Goal: Task Accomplishment & Management: Complete application form

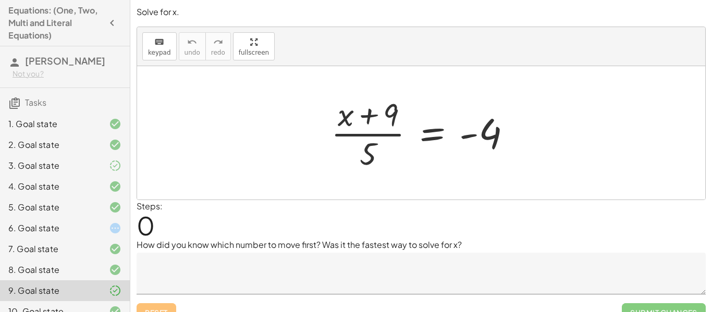
scroll to position [16, 0]
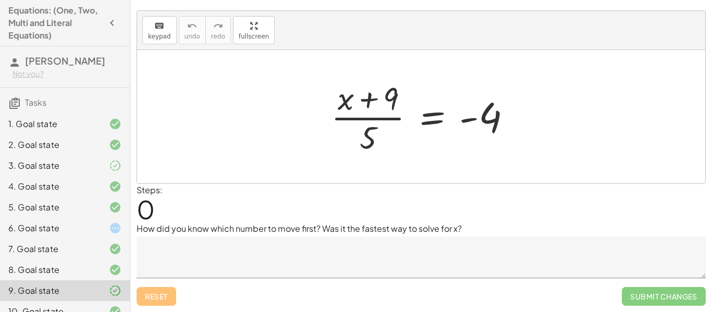
click at [108, 259] on div "6. Goal state" at bounding box center [65, 269] width 130 height 21
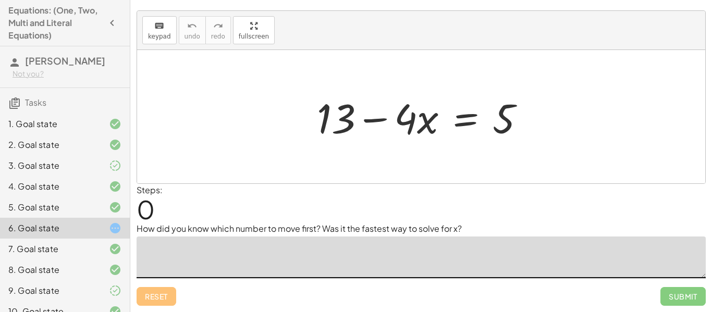
click at [215, 247] on textarea at bounding box center [420, 258] width 569 height 42
click at [152, 288] on div "Reset Submit" at bounding box center [420, 292] width 569 height 28
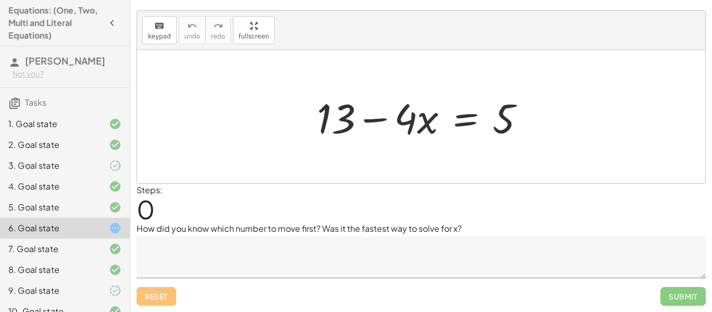
click at [217, 259] on textarea at bounding box center [420, 258] width 569 height 42
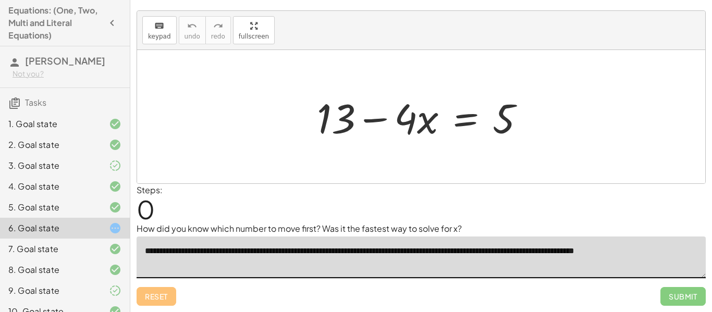
click at [563, 251] on textarea "**********" at bounding box center [420, 258] width 569 height 42
click at [619, 251] on textarea "**********" at bounding box center [420, 258] width 569 height 42
click at [548, 250] on textarea "**********" at bounding box center [420, 258] width 569 height 42
click at [380, 256] on textarea "**********" at bounding box center [420, 258] width 569 height 42
click at [356, 253] on textarea "**********" at bounding box center [420, 258] width 569 height 42
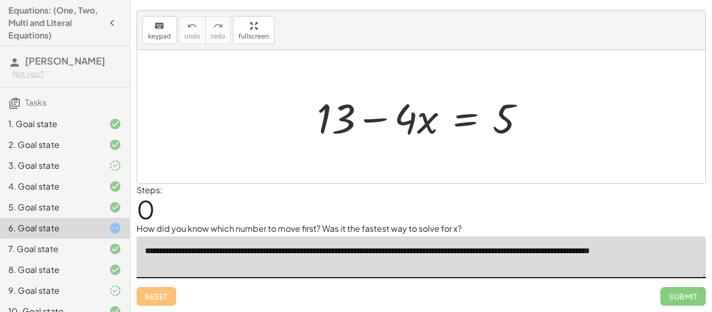
type textarea "**********"
click at [315, 210] on div "Steps: 0" at bounding box center [420, 203] width 569 height 39
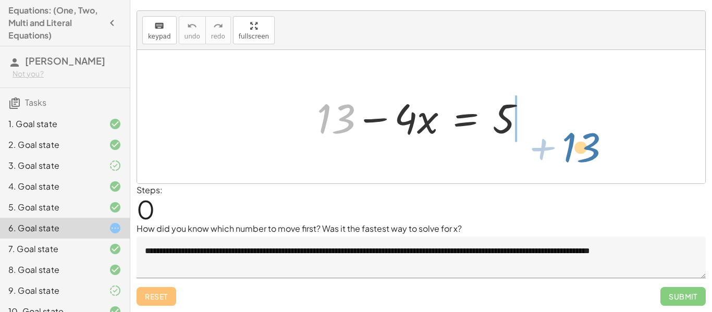
drag, startPoint x: 337, startPoint y: 115, endPoint x: 588, endPoint y: 129, distance: 251.5
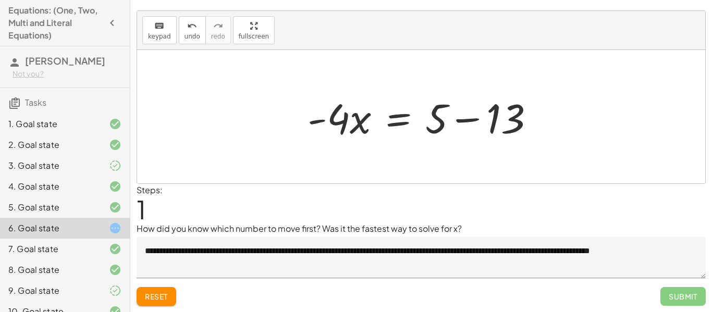
click at [456, 121] on div at bounding box center [425, 117] width 246 height 54
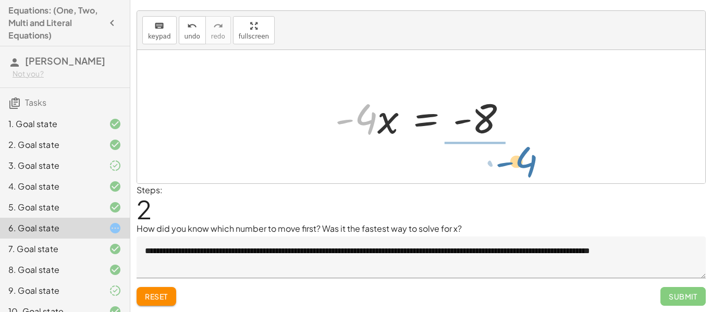
drag, startPoint x: 362, startPoint y: 127, endPoint x: 508, endPoint y: 171, distance: 152.9
click at [508, 171] on div "+ 13 − · 4 · x = 5 · - 4 · x = + 5 − 13 · - 4 · 4 · x = - - 8" at bounding box center [421, 116] width 568 height 133
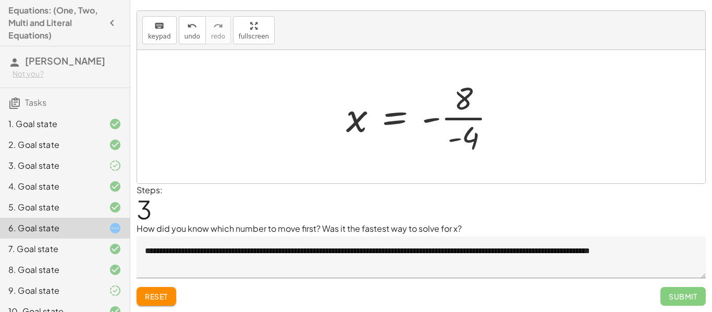
click at [463, 124] on div at bounding box center [425, 117] width 168 height 80
click at [433, 119] on div at bounding box center [424, 117] width 165 height 52
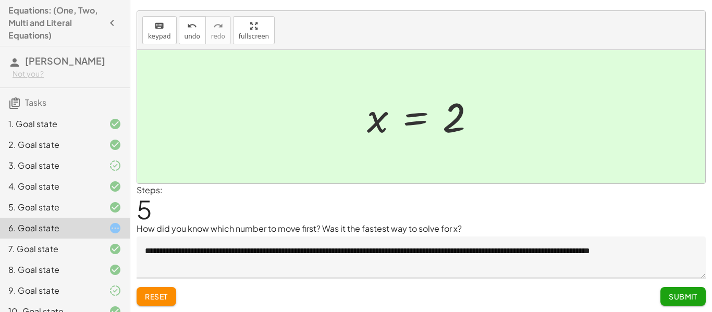
click at [690, 299] on span "Submit" at bounding box center [682, 296] width 29 height 9
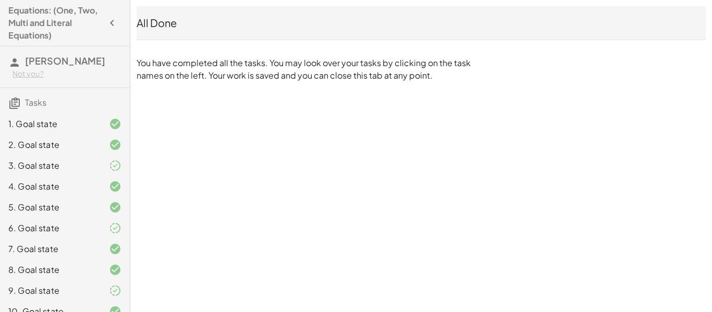
scroll to position [347, 0]
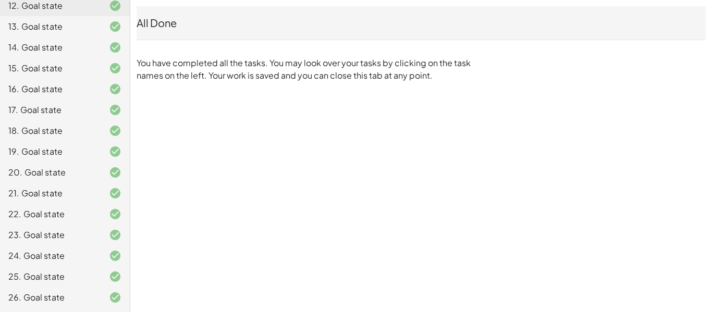
click at [94, 297] on div at bounding box center [106, 297] width 29 height 13
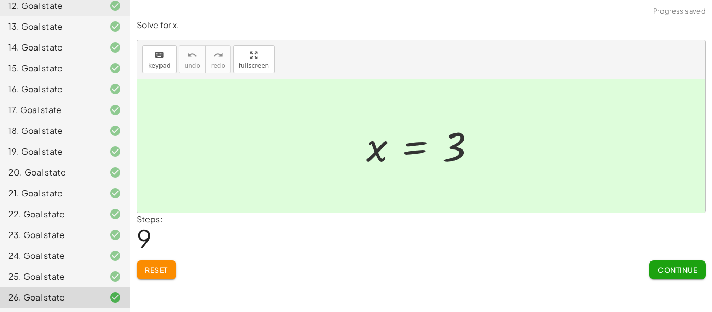
click at [690, 243] on div "Steps: 9" at bounding box center [420, 232] width 569 height 39
click at [689, 268] on span "Continue" at bounding box center [677, 269] width 40 height 9
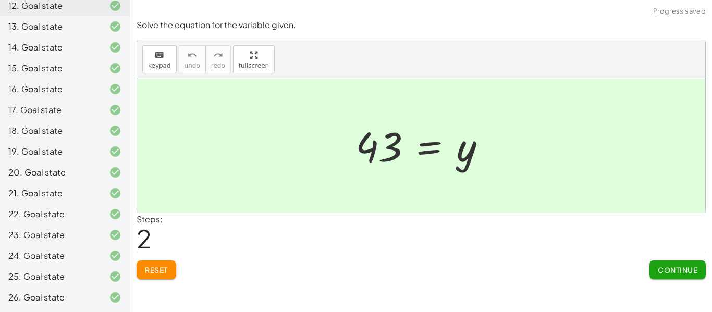
click at [689, 268] on span "Continue" at bounding box center [677, 269] width 40 height 9
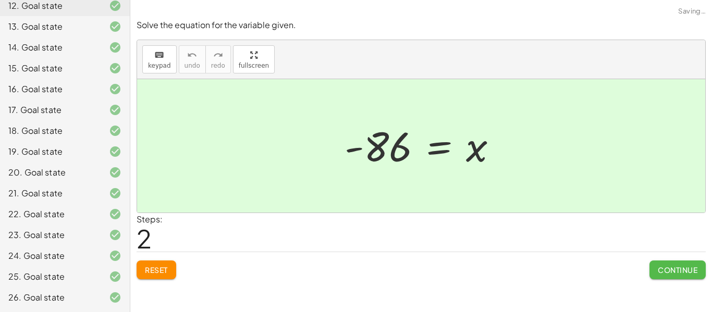
click at [689, 268] on span "Continue" at bounding box center [677, 269] width 40 height 9
click at [0, 0] on textarea at bounding box center [0, 0] width 0 height 0
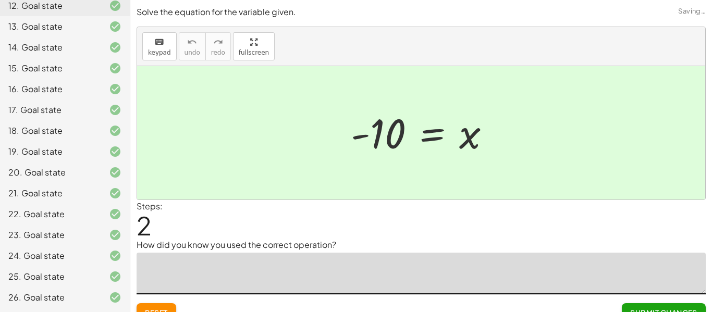
click at [689, 268] on textarea at bounding box center [420, 274] width 569 height 42
click at [644, 221] on div "Steps: 2" at bounding box center [420, 219] width 569 height 39
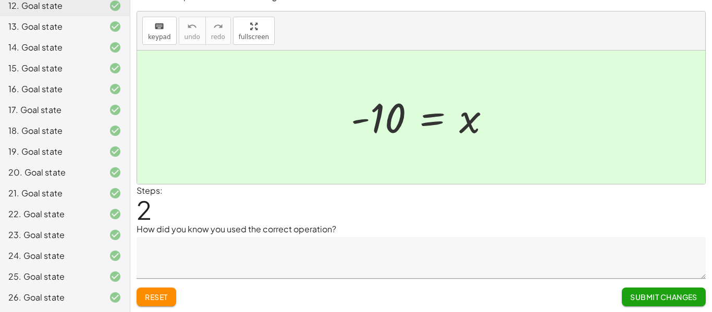
scroll to position [16, 0]
click at [646, 292] on span "Submit Changes" at bounding box center [663, 296] width 67 height 9
click at [660, 295] on span "Continue" at bounding box center [677, 296] width 40 height 9
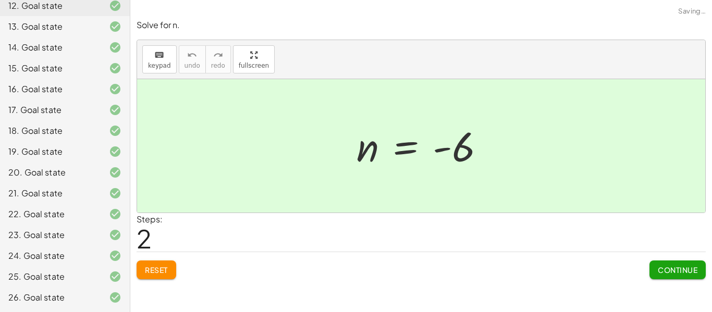
scroll to position [0, 0]
click at [43, 204] on div "20. Goal state" at bounding box center [65, 214] width 130 height 21
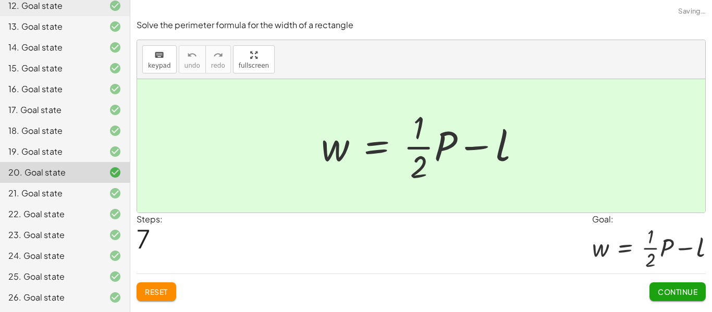
click at [20, 157] on div "19. Goal state" at bounding box center [50, 151] width 84 height 13
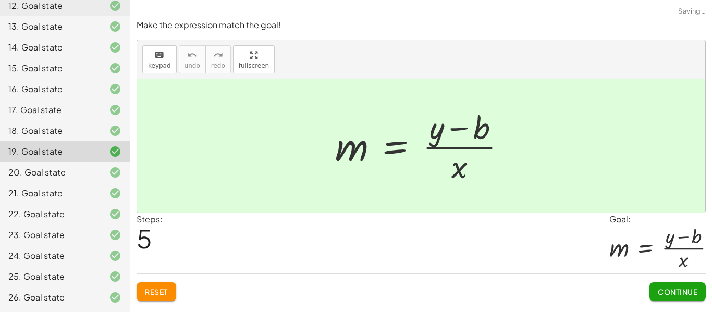
click at [691, 283] on button "Continue" at bounding box center [677, 291] width 56 height 19
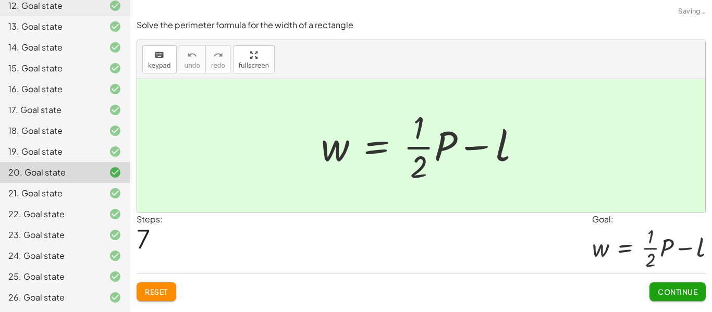
click at [691, 285] on button "Continue" at bounding box center [677, 291] width 56 height 19
click at [0, 0] on div "Solve for a. keyboard keypad undo undo redo redo fullscreen × Steps: 6 Reset Co…" at bounding box center [0, 0] width 0 height 0
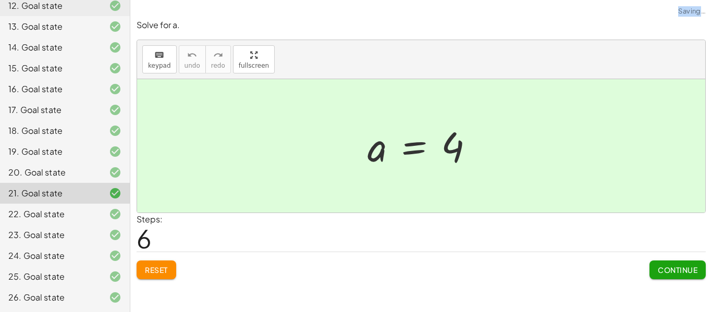
click at [0, 0] on div "Solve for a. keyboard keypad undo undo redo redo fullscreen · - 5 · ( + a − 6 )…" at bounding box center [0, 0] width 0 height 0
click at [683, 264] on button "Continue" at bounding box center [677, 269] width 56 height 19
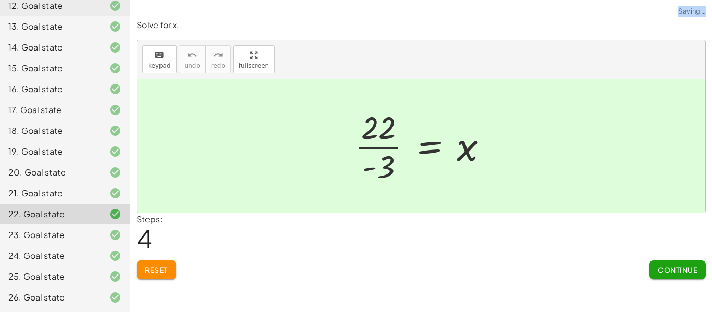
click at [683, 264] on button "Continue" at bounding box center [677, 269] width 56 height 19
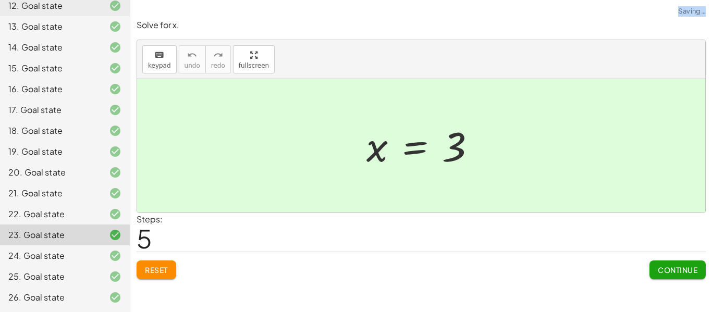
click at [0, 0] on div "Solve for x. keyboard keypad undo undo redo redo fullscreen + · 2 · x + · 6 · x…" at bounding box center [0, 0] width 0 height 0
click at [682, 272] on span "Continue" at bounding box center [677, 269] width 40 height 9
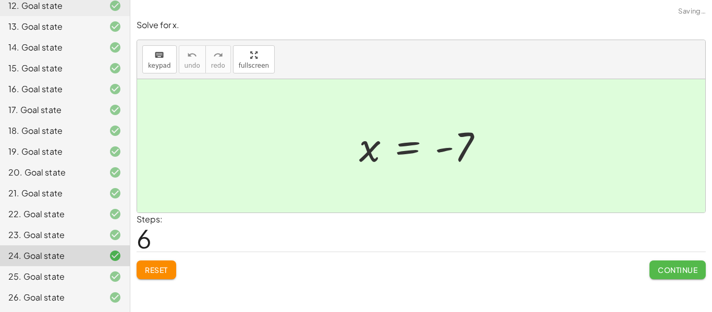
click at [682, 272] on span "Continue" at bounding box center [677, 269] width 40 height 9
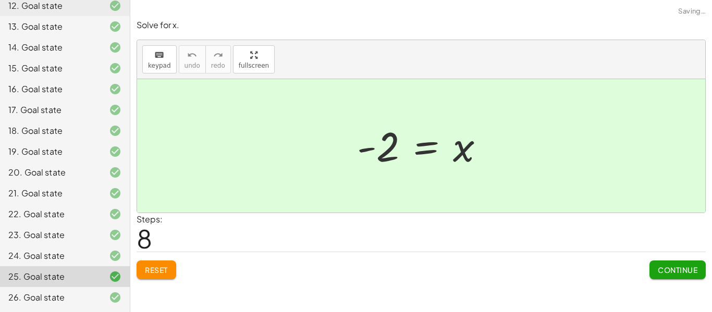
click at [675, 269] on span "Continue" at bounding box center [677, 269] width 40 height 9
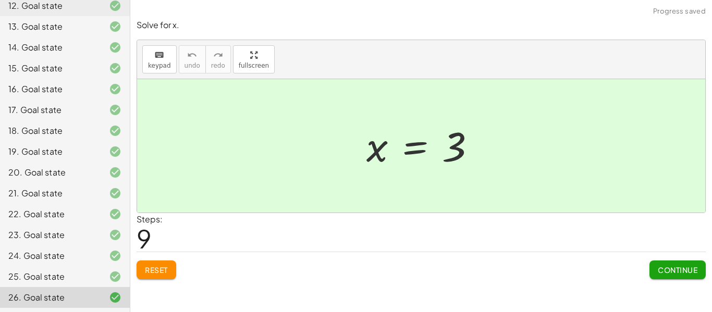
click at [675, 269] on span "Continue" at bounding box center [677, 269] width 40 height 9
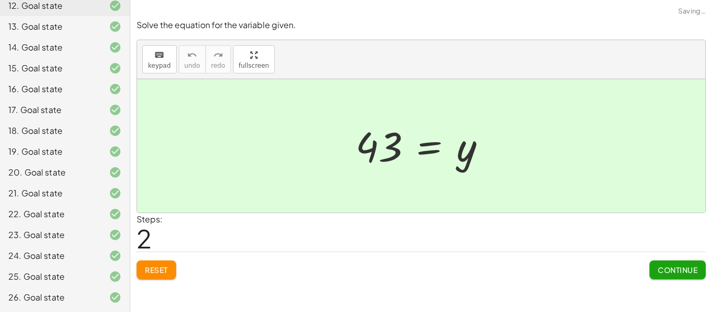
click at [675, 269] on span "Continue" at bounding box center [677, 269] width 40 height 9
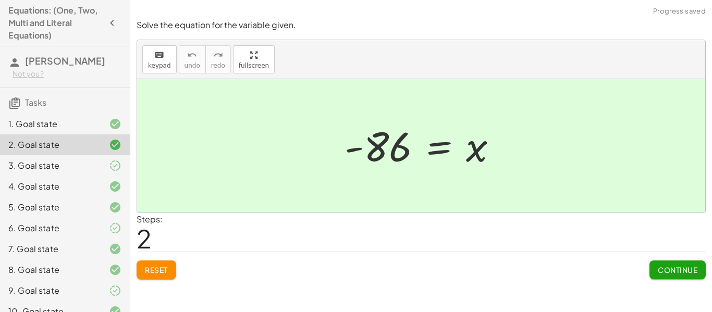
click at [115, 20] on icon "button" at bounding box center [112, 23] width 13 height 13
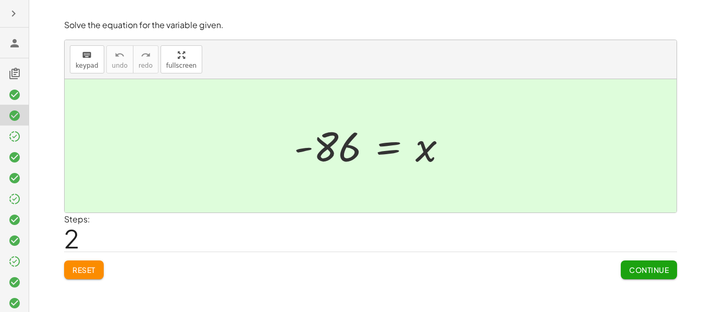
click at [19, 35] on h3 at bounding box center [14, 43] width 29 height 30
click at [10, 5] on button "button" at bounding box center [13, 13] width 19 height 19
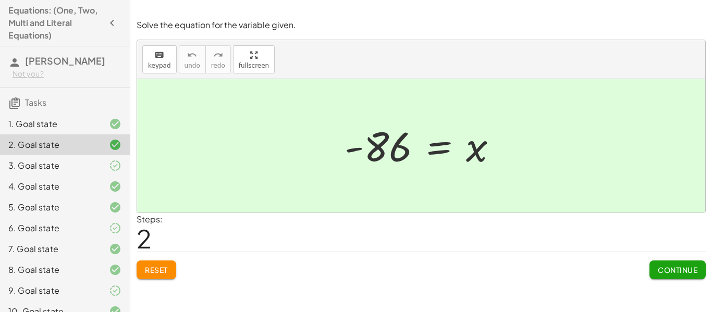
click at [19, 101] on icon at bounding box center [14, 103] width 13 height 13
click at [32, 59] on span "[PERSON_NAME]" at bounding box center [65, 61] width 80 height 12
click at [26, 22] on h4 "Equations: (One, Two, Multi and Literal Equations)" at bounding box center [55, 23] width 94 height 38
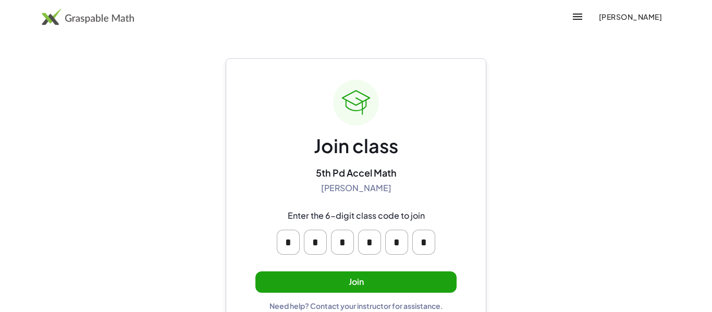
click at [375, 294] on div "Join class 5th Pd Accel Math Sandhya Mohanakrishnan Enter the 6-digit class cod…" at bounding box center [355, 195] width 201 height 231
click at [377, 284] on button "Join" at bounding box center [355, 281] width 201 height 21
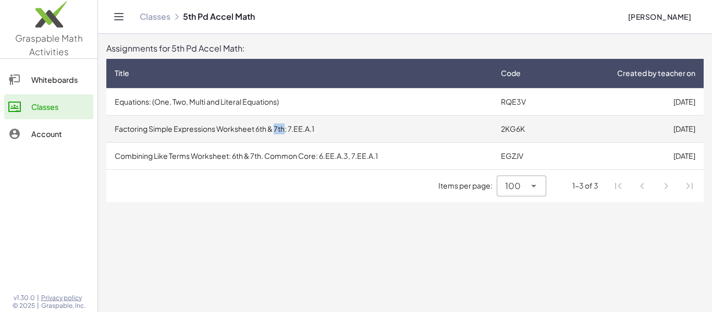
click at [240, 223] on main "Assignments for 5th Pd Accel Math: Title Code Created by teacher on Equations: …" at bounding box center [405, 156] width 614 height 312
click at [231, 135] on td "Factoring Simple Expressions Worksheet 6th & 7th; 7.EE.A.1" at bounding box center [299, 128] width 386 height 27
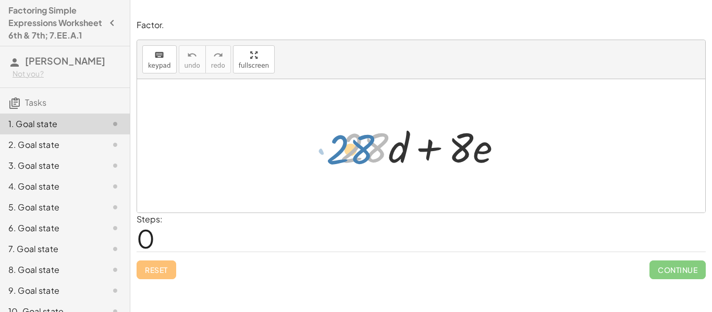
drag, startPoint x: 364, startPoint y: 155, endPoint x: 352, endPoint y: 153, distance: 12.1
click at [352, 153] on div at bounding box center [425, 146] width 180 height 54
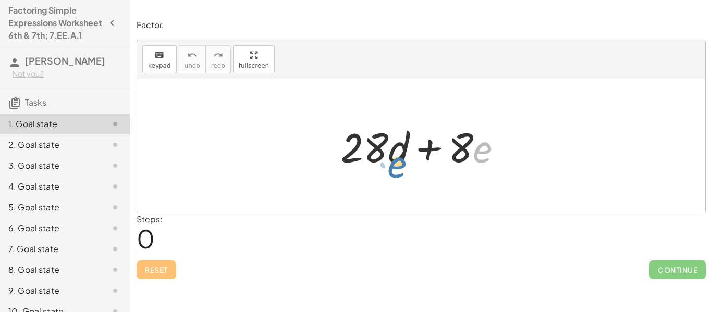
drag, startPoint x: 487, startPoint y: 156, endPoint x: 402, endPoint y: 167, distance: 85.7
click at [402, 167] on div at bounding box center [425, 146] width 180 height 54
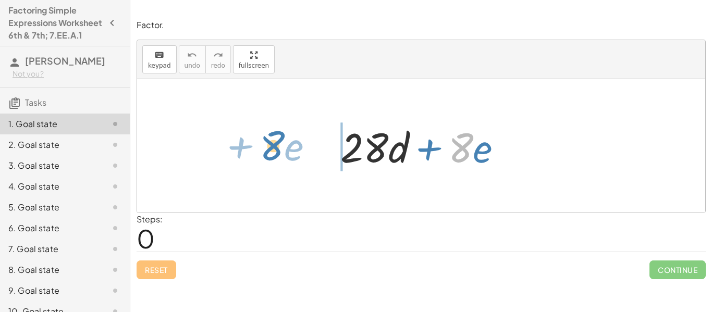
drag, startPoint x: 461, startPoint y: 150, endPoint x: 271, endPoint y: 144, distance: 189.2
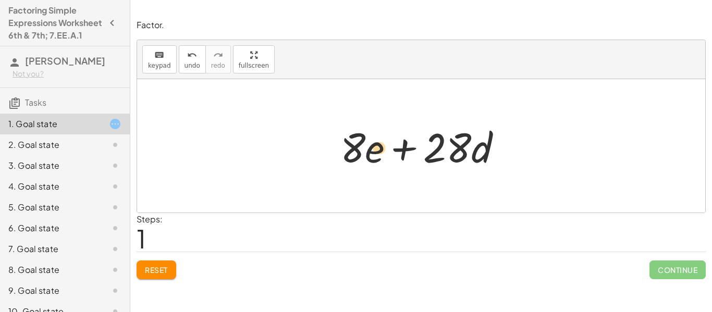
drag, startPoint x: 481, startPoint y: 147, endPoint x: 380, endPoint y: 147, distance: 101.6
click at [380, 147] on div at bounding box center [425, 146] width 180 height 54
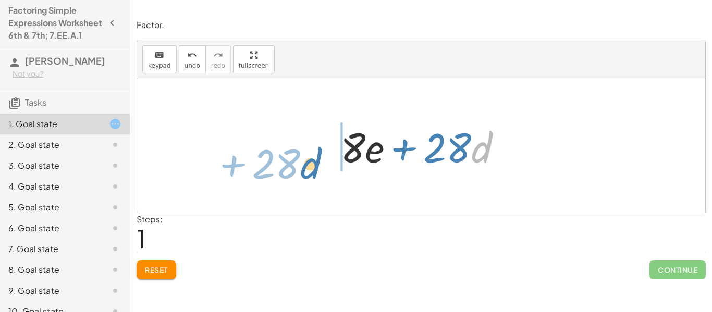
drag, startPoint x: 486, startPoint y: 146, endPoint x: 317, endPoint y: 159, distance: 168.8
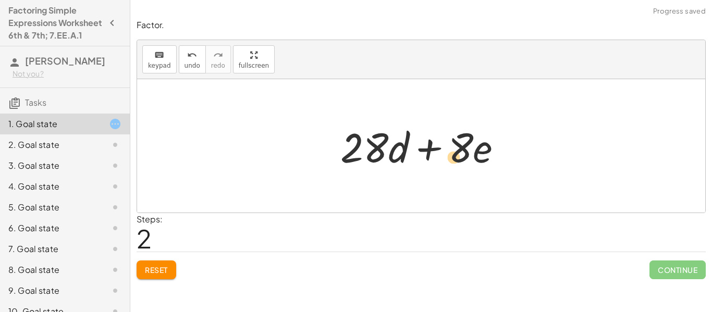
drag, startPoint x: 475, startPoint y: 153, endPoint x: 361, endPoint y: 175, distance: 116.2
click at [361, 175] on div "+ · 28 · d + · 8 · e + · 8 · e + · 28 · d · e + · 28 · d + · 8 · e" at bounding box center [421, 146] width 193 height 59
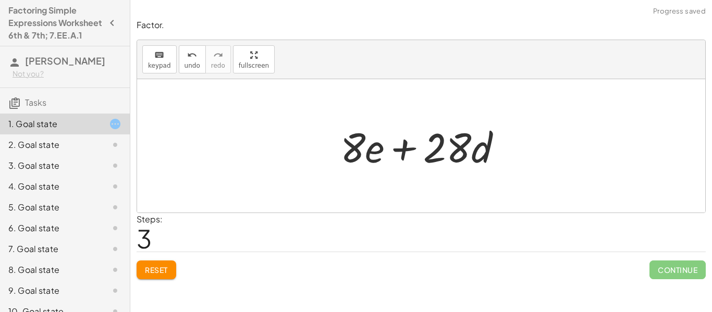
click at [153, 274] on span "Reset" at bounding box center [156, 269] width 23 height 9
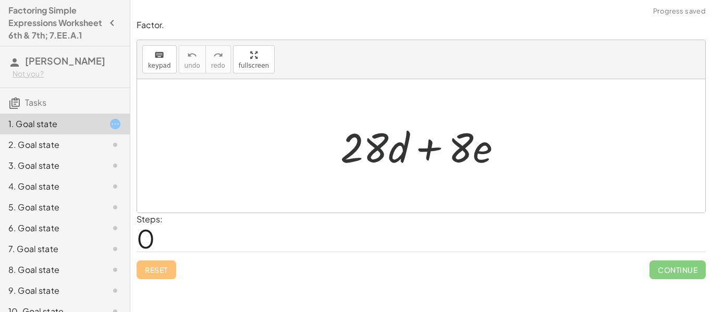
click at [388, 160] on div at bounding box center [425, 146] width 180 height 54
click at [370, 157] on div at bounding box center [425, 146] width 180 height 54
drag, startPoint x: 315, startPoint y: 173, endPoint x: 456, endPoint y: 150, distance: 142.6
click at [456, 150] on div "+ · 28 · d + · 8 · e" at bounding box center [421, 145] width 568 height 133
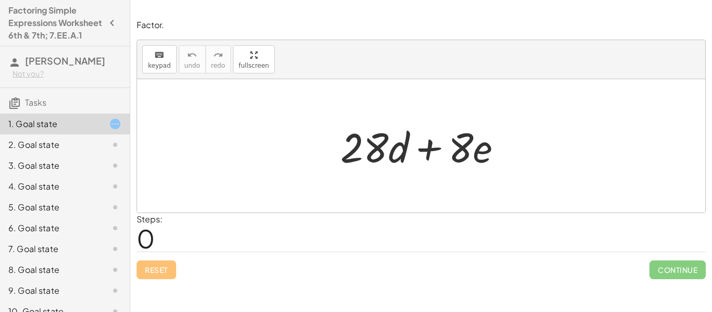
click at [346, 155] on div at bounding box center [425, 146] width 180 height 54
click at [143, 63] on button "keyboard keypad" at bounding box center [159, 59] width 34 height 28
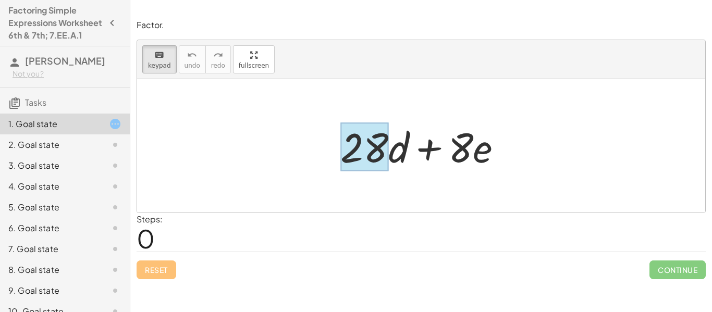
click at [354, 160] on div at bounding box center [364, 147] width 48 height 48
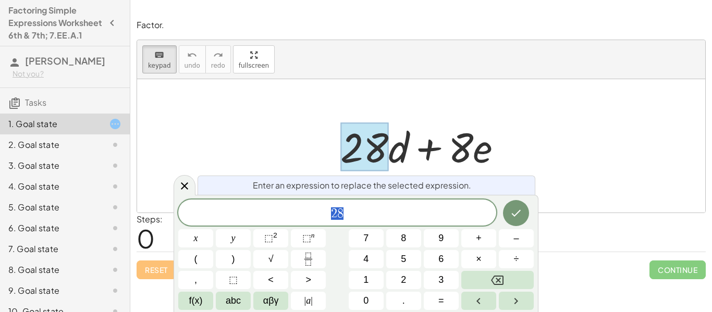
scroll to position [1, 0]
click at [369, 254] on button "4" at bounding box center [366, 259] width 35 height 18
click at [495, 276] on icon "Backspace" at bounding box center [497, 280] width 13 height 9
click at [375, 240] on button "7" at bounding box center [366, 238] width 35 height 18
click at [515, 218] on icon "Done" at bounding box center [515, 213] width 13 height 13
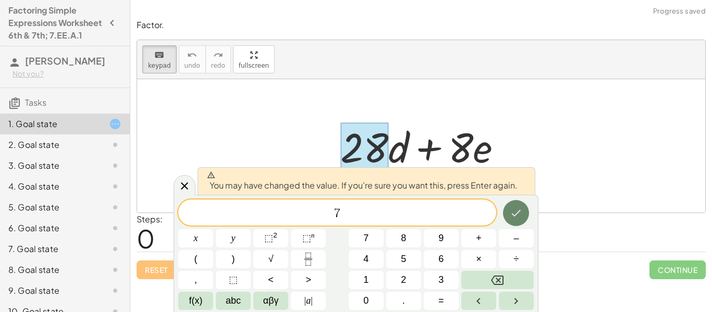
click at [515, 217] on icon "Done" at bounding box center [515, 213] width 13 height 13
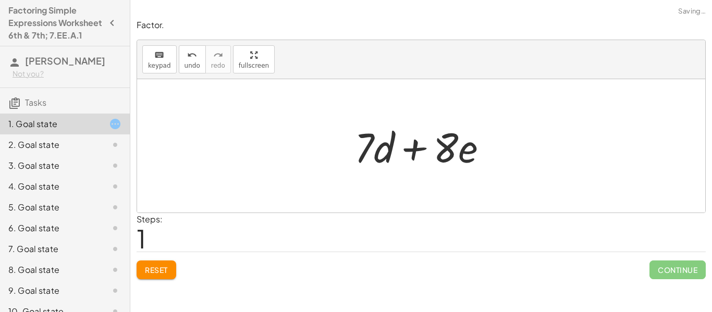
click at [443, 145] on div at bounding box center [425, 146] width 152 height 54
click at [170, 69] on button "keyboard keypad" at bounding box center [159, 59] width 34 height 28
click at [447, 140] on div at bounding box center [445, 147] width 25 height 48
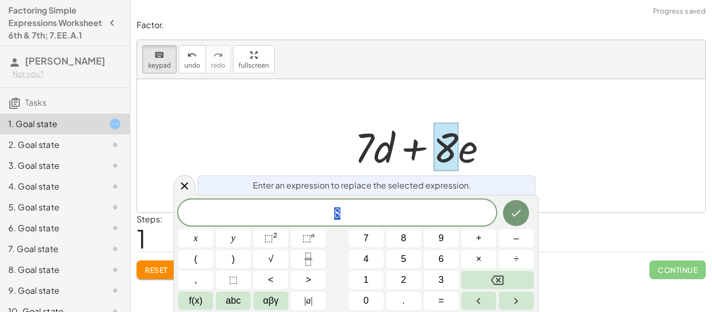
scroll to position [1, 0]
click at [511, 207] on icon "Done" at bounding box center [515, 213] width 13 height 13
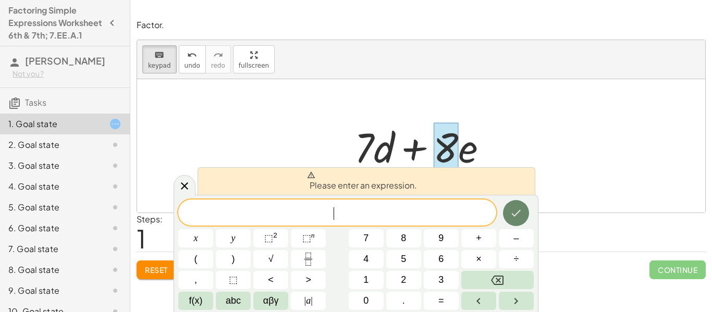
click at [511, 207] on icon "Done" at bounding box center [515, 213] width 13 height 13
click at [515, 211] on icon "Done" at bounding box center [515, 213] width 13 height 13
click at [457, 219] on span "​" at bounding box center [337, 213] width 318 height 15
click at [186, 181] on icon at bounding box center [184, 186] width 13 height 13
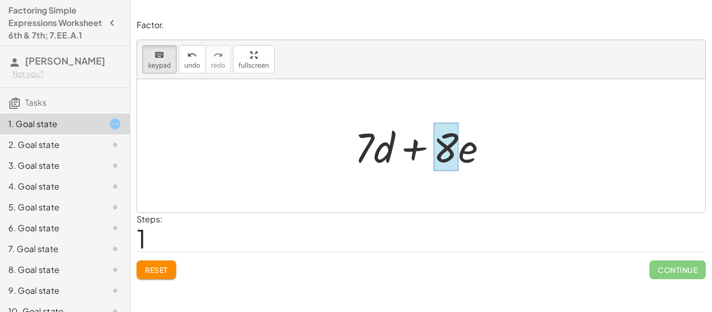
click at [452, 143] on div at bounding box center [445, 147] width 25 height 48
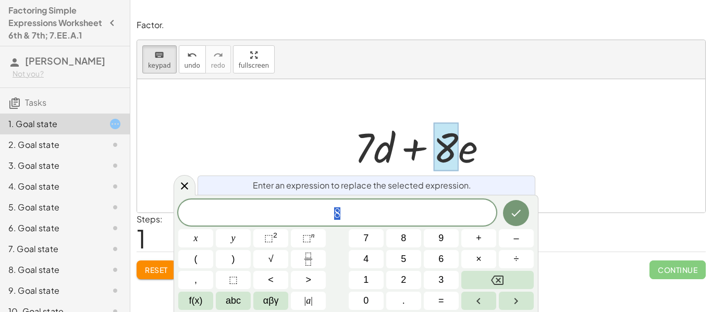
click at [462, 148] on div at bounding box center [425, 146] width 152 height 54
click at [521, 149] on div at bounding box center [421, 145] width 568 height 133
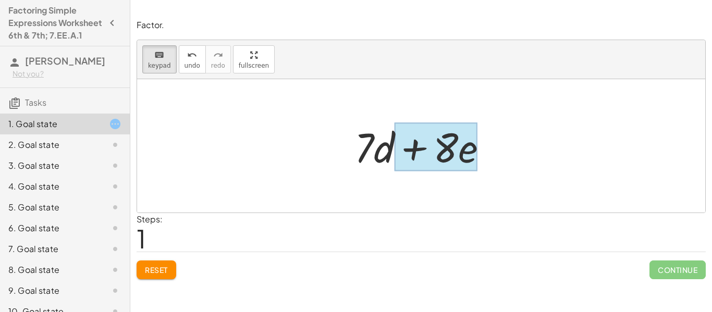
click at [464, 157] on div at bounding box center [435, 147] width 83 height 48
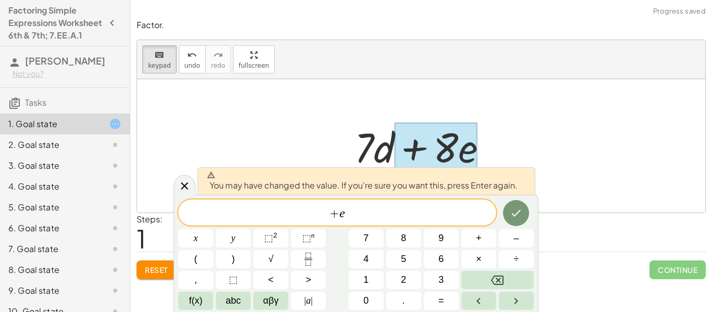
scroll to position [0, 0]
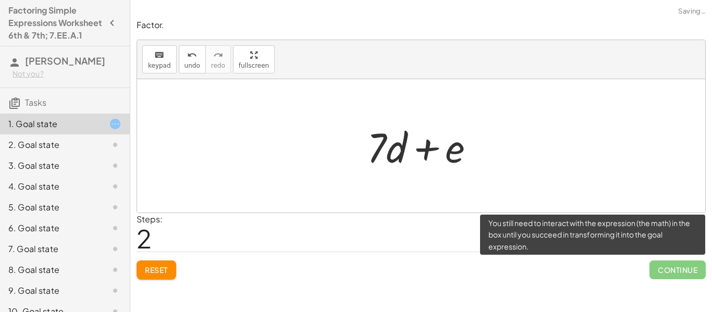
click at [660, 271] on span "Continue" at bounding box center [677, 269] width 56 height 19
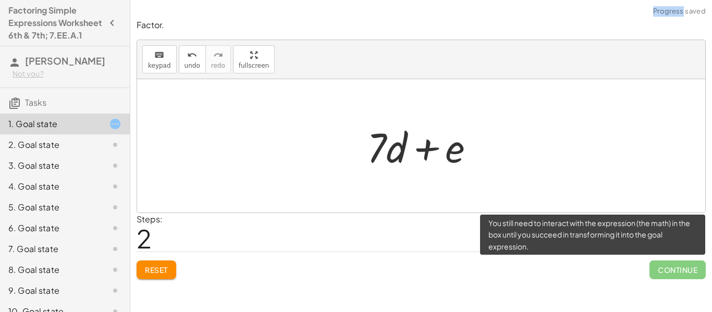
click at [660, 271] on span "Continue" at bounding box center [677, 269] width 56 height 19
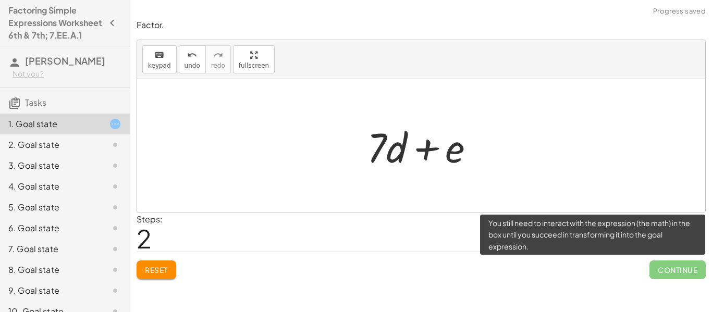
click at [660, 271] on span "Continue" at bounding box center [677, 269] width 56 height 19
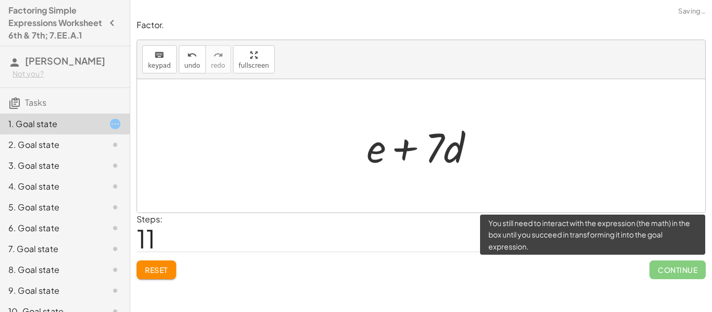
click at [157, 276] on button "Reset" at bounding box center [156, 269] width 40 height 19
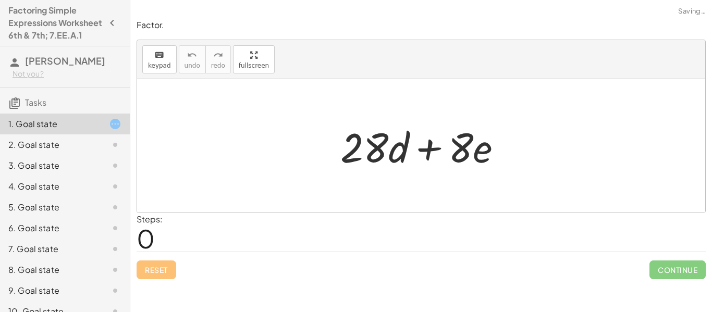
click at [39, 151] on div "2. Goal state" at bounding box center [50, 145] width 84 height 13
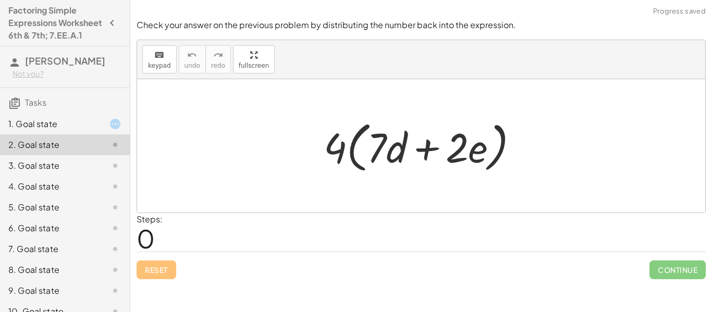
click at [318, 146] on div at bounding box center [425, 146] width 214 height 60
click at [332, 146] on div at bounding box center [425, 146] width 214 height 60
click at [364, 152] on div at bounding box center [425, 146] width 214 height 60
click at [416, 145] on div at bounding box center [425, 146] width 214 height 60
drag, startPoint x: 333, startPoint y: 145, endPoint x: 420, endPoint y: 151, distance: 87.2
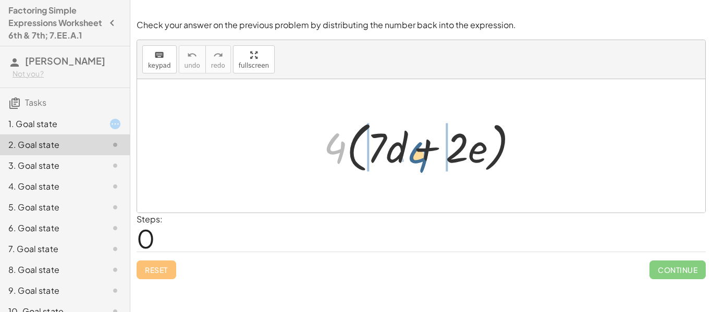
click at [420, 151] on div at bounding box center [425, 146] width 214 height 60
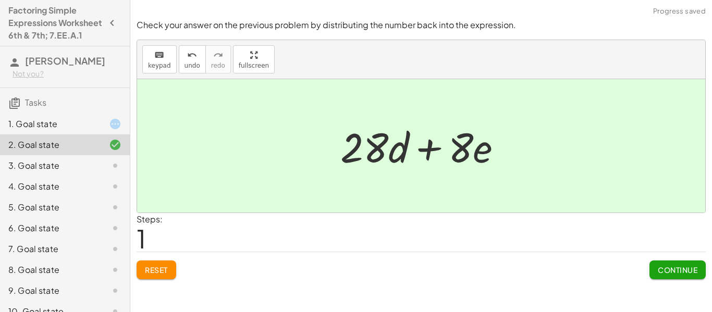
click at [662, 271] on span "Continue" at bounding box center [677, 269] width 40 height 9
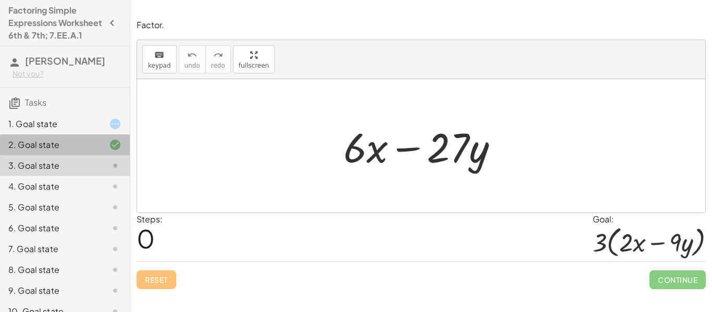
click at [91, 151] on div "2. Goal state" at bounding box center [50, 145] width 84 height 13
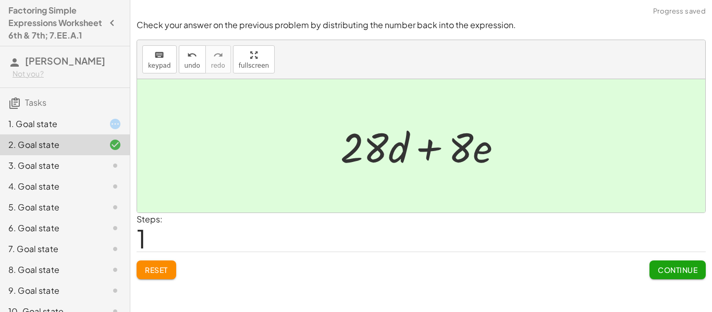
click at [85, 155] on div "1. Goal state" at bounding box center [65, 165] width 130 height 21
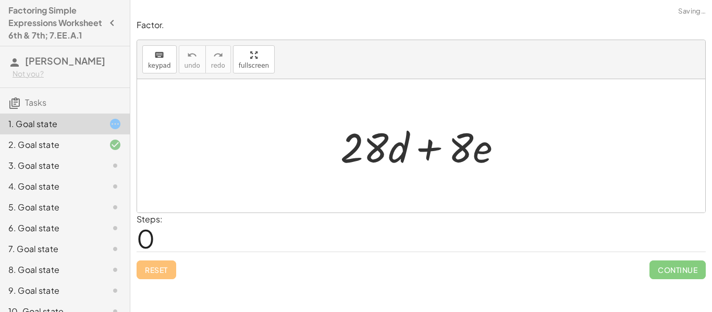
click at [374, 152] on div at bounding box center [425, 146] width 180 height 54
click at [364, 151] on div at bounding box center [425, 146] width 180 height 54
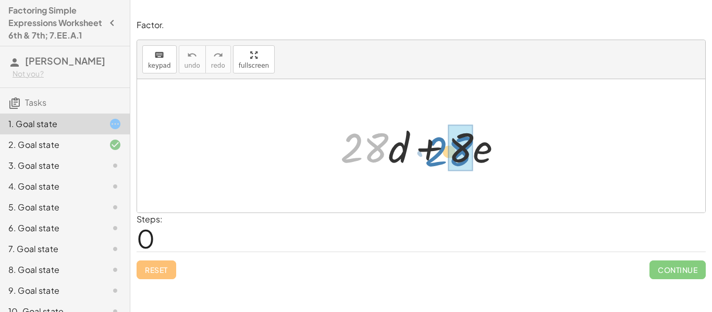
drag, startPoint x: 374, startPoint y: 152, endPoint x: 449, endPoint y: 154, distance: 75.6
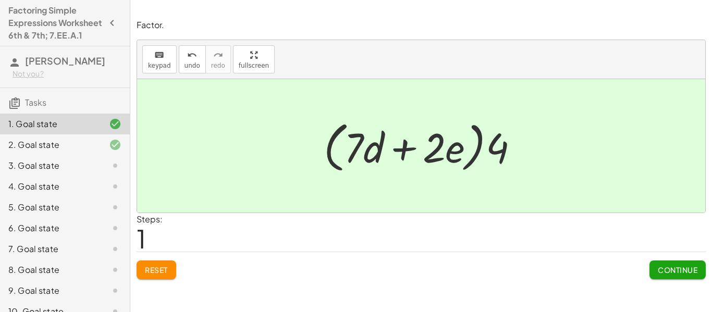
click at [66, 172] on div "3. Goal state" at bounding box center [50, 165] width 84 height 13
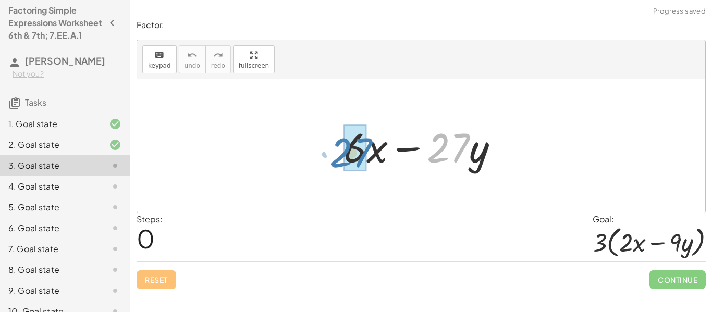
drag, startPoint x: 440, startPoint y: 150, endPoint x: 346, endPoint y: 154, distance: 94.4
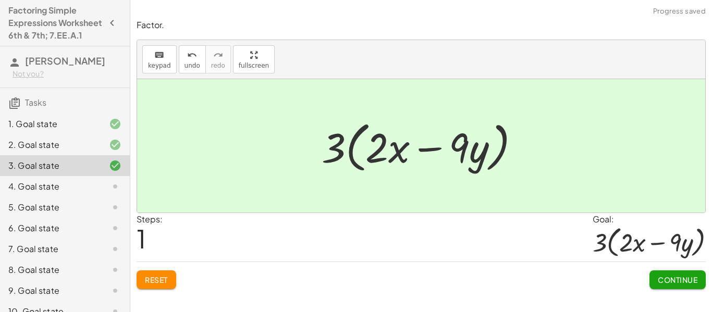
click at [664, 278] on span "Continue" at bounding box center [677, 279] width 40 height 9
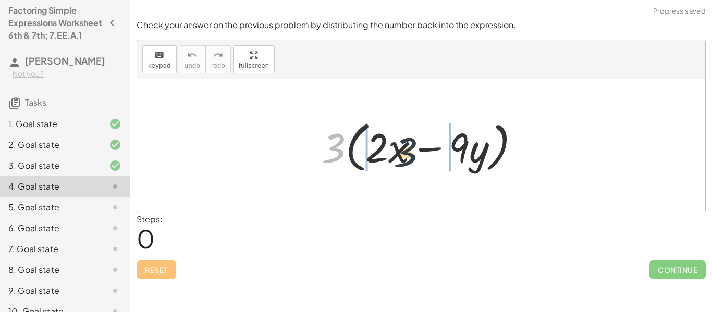
drag, startPoint x: 331, startPoint y: 147, endPoint x: 424, endPoint y: 153, distance: 93.4
click at [424, 153] on div at bounding box center [424, 146] width 217 height 60
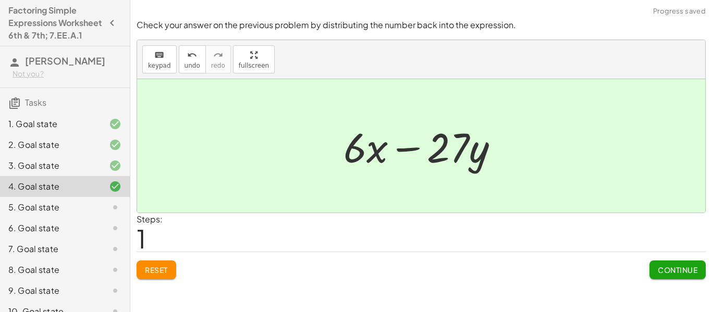
click at [688, 272] on span "Continue" at bounding box center [677, 269] width 40 height 9
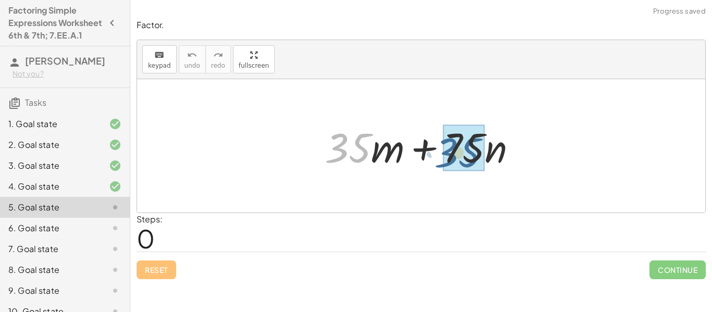
drag, startPoint x: 341, startPoint y: 142, endPoint x: 457, endPoint y: 143, distance: 116.2
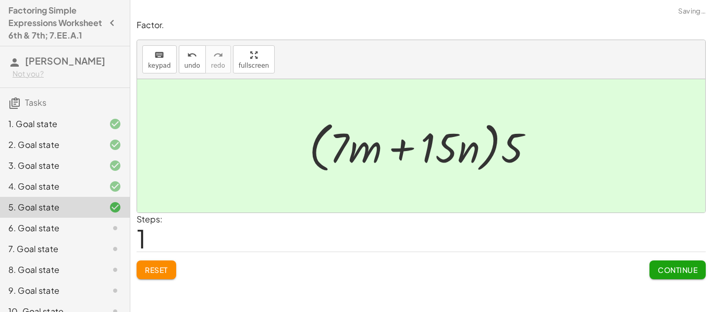
click at [670, 273] on span "Continue" at bounding box center [677, 269] width 40 height 9
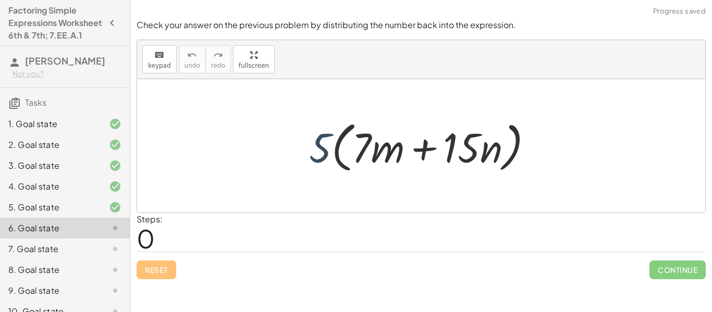
drag, startPoint x: 310, startPoint y: 147, endPoint x: 318, endPoint y: 152, distance: 9.4
click at [318, 152] on div at bounding box center [425, 146] width 243 height 60
drag, startPoint x: 319, startPoint y: 144, endPoint x: 392, endPoint y: 146, distance: 72.9
click at [392, 146] on div at bounding box center [425, 146] width 243 height 60
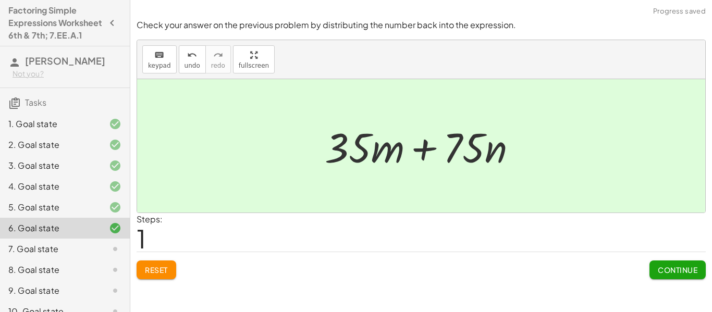
click at [678, 268] on span "Continue" at bounding box center [677, 269] width 40 height 9
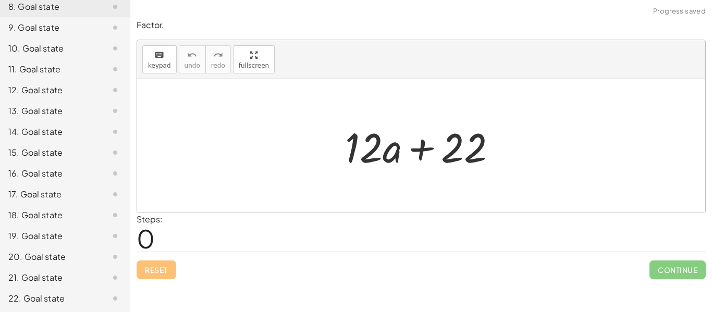
click at [22, 159] on div "15. Goal state" at bounding box center [50, 152] width 84 height 13
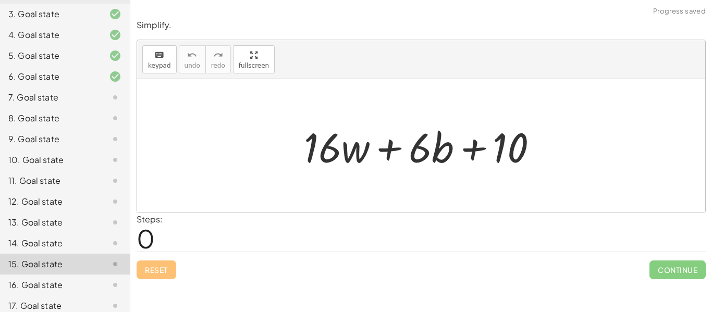
scroll to position [144, 0]
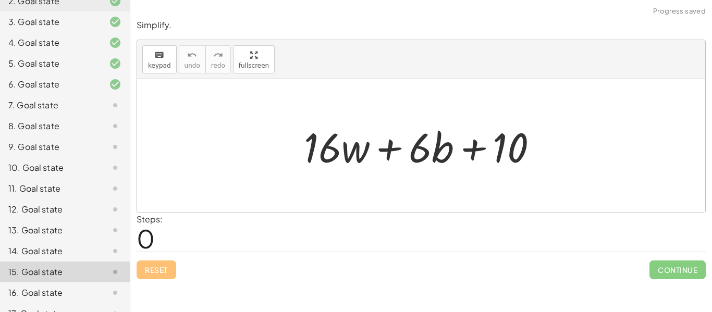
click at [77, 111] on div "7. Goal state" at bounding box center [50, 105] width 84 height 13
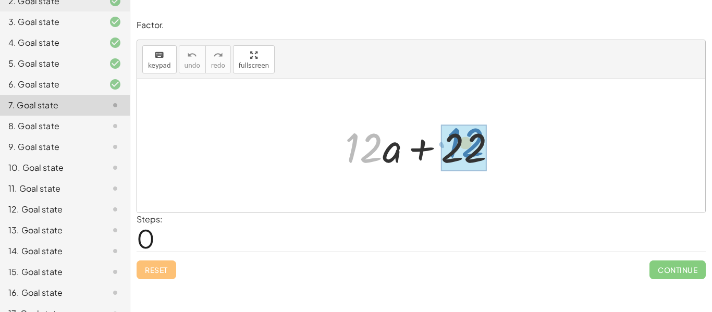
drag, startPoint x: 364, startPoint y: 150, endPoint x: 467, endPoint y: 144, distance: 103.3
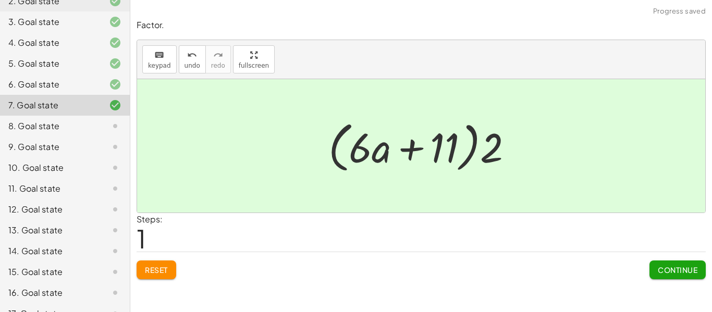
click at [680, 276] on button "Continue" at bounding box center [677, 269] width 56 height 19
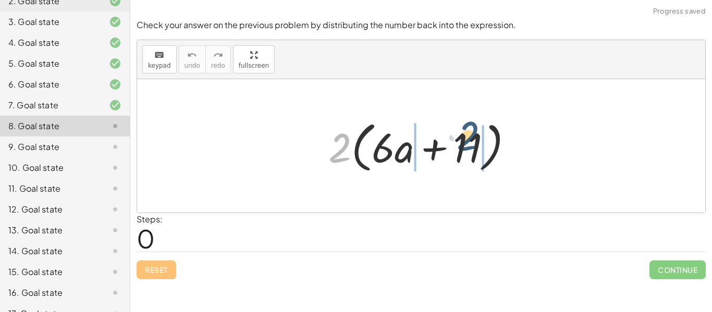
drag, startPoint x: 332, startPoint y: 144, endPoint x: 468, endPoint y: 130, distance: 136.6
click at [468, 130] on div at bounding box center [424, 146] width 203 height 60
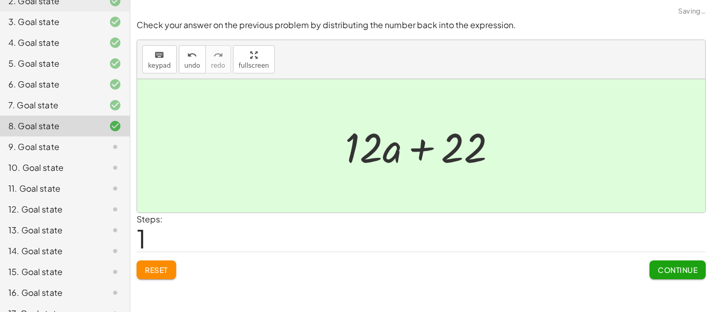
click at [664, 268] on span "Continue" at bounding box center [677, 269] width 40 height 9
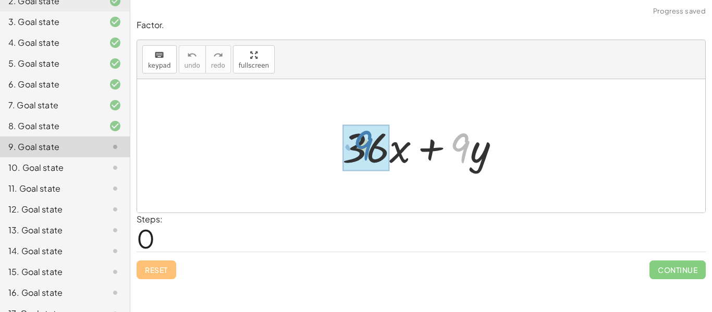
drag, startPoint x: 466, startPoint y: 146, endPoint x: 368, endPoint y: 144, distance: 98.0
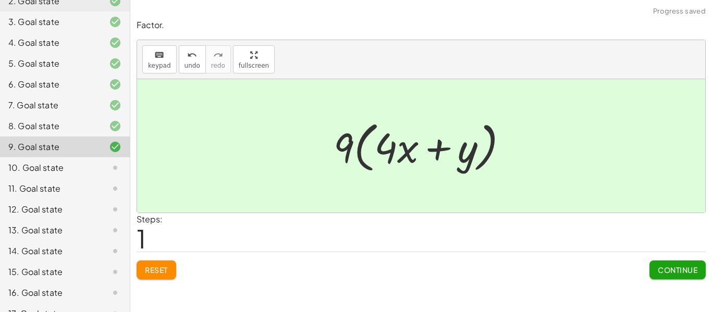
click at [687, 267] on span "Continue" at bounding box center [677, 269] width 40 height 9
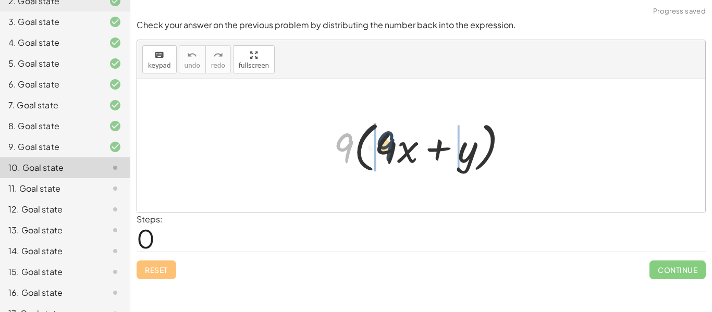
drag, startPoint x: 342, startPoint y: 151, endPoint x: 406, endPoint y: 147, distance: 64.2
click at [406, 147] on div at bounding box center [424, 146] width 193 height 60
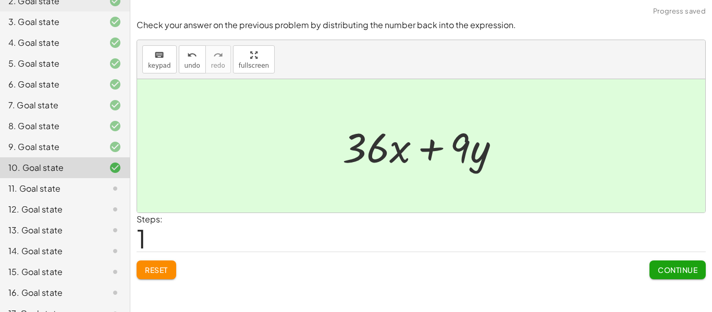
click at [406, 147] on div at bounding box center [425, 146] width 176 height 54
click at [699, 263] on button "Continue" at bounding box center [677, 269] width 56 height 19
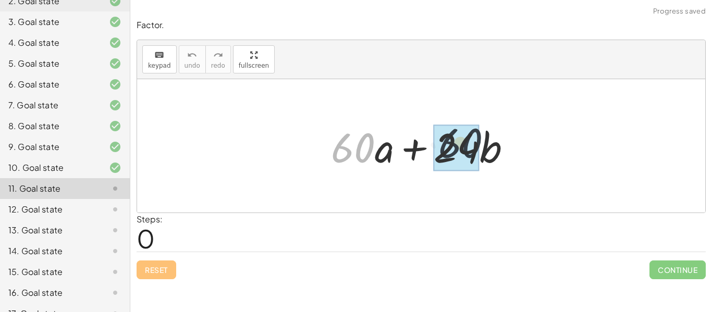
drag, startPoint x: 350, startPoint y: 147, endPoint x: 462, endPoint y: 141, distance: 112.7
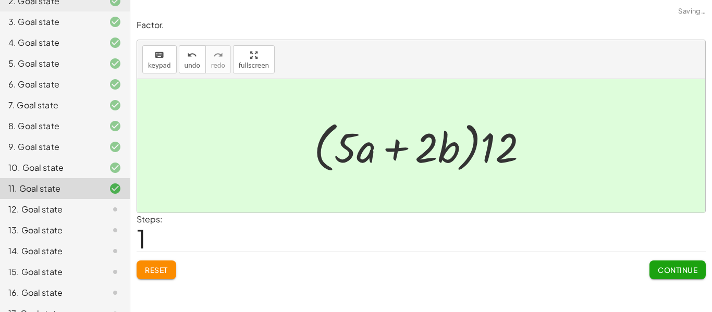
click at [663, 272] on span "Continue" at bounding box center [677, 269] width 40 height 9
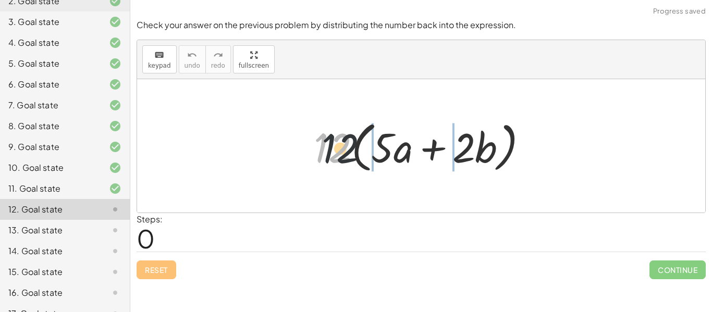
drag, startPoint x: 337, startPoint y: 150, endPoint x: 461, endPoint y: 160, distance: 124.9
click at [461, 160] on div at bounding box center [424, 146] width 233 height 60
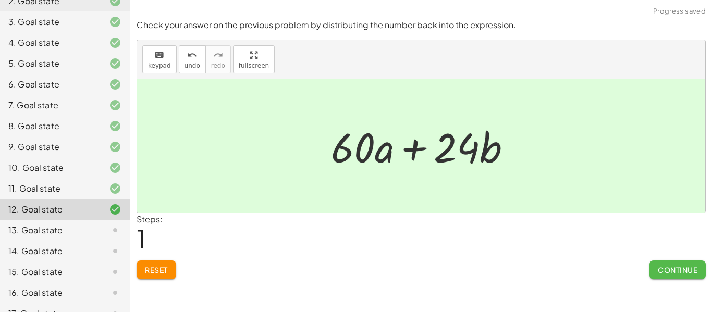
click at [659, 264] on button "Continue" at bounding box center [677, 269] width 56 height 19
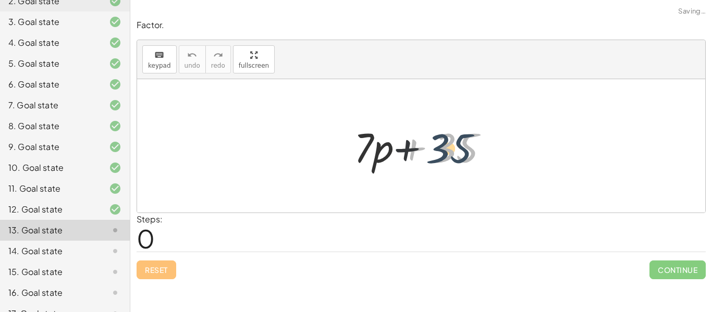
drag, startPoint x: 456, startPoint y: 145, endPoint x: 447, endPoint y: 146, distance: 8.9
click at [447, 146] on div at bounding box center [425, 146] width 153 height 54
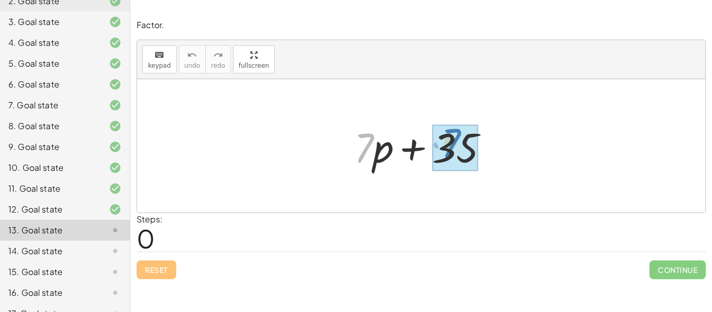
drag, startPoint x: 360, startPoint y: 141, endPoint x: 447, endPoint y: 138, distance: 87.0
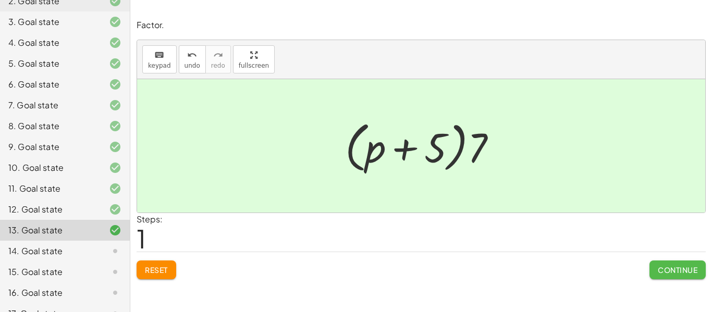
click at [674, 276] on button "Continue" at bounding box center [677, 269] width 56 height 19
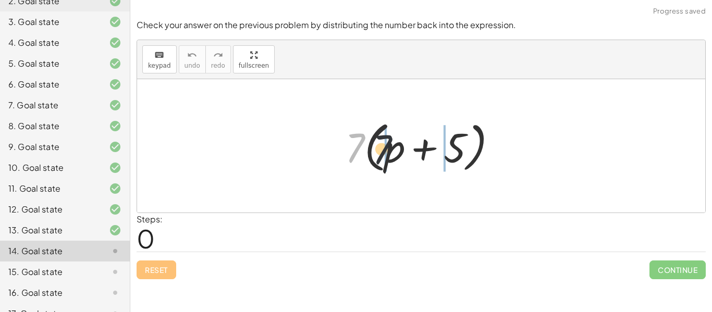
drag, startPoint x: 350, startPoint y: 155, endPoint x: 411, endPoint y: 162, distance: 61.4
click at [411, 162] on div at bounding box center [425, 146] width 170 height 60
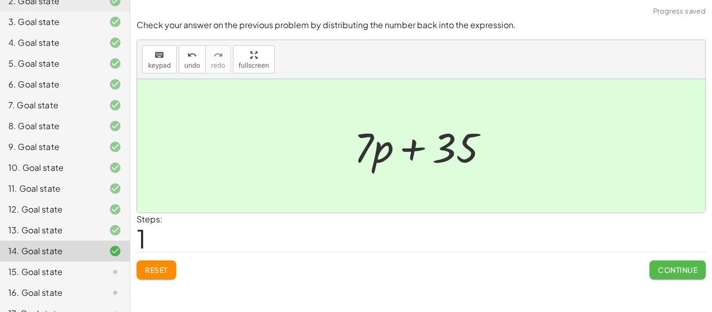
click at [661, 264] on button "Continue" at bounding box center [677, 269] width 56 height 19
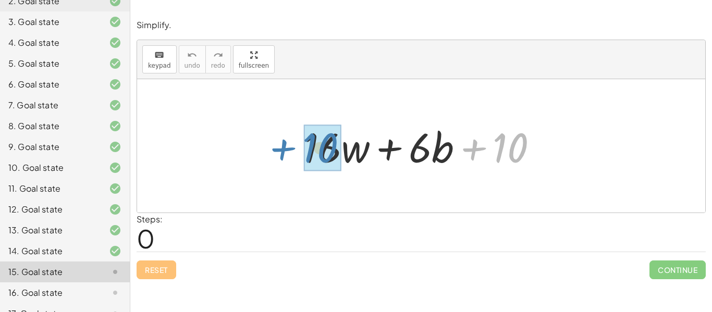
drag, startPoint x: 515, startPoint y: 156, endPoint x: 325, endPoint y: 154, distance: 190.7
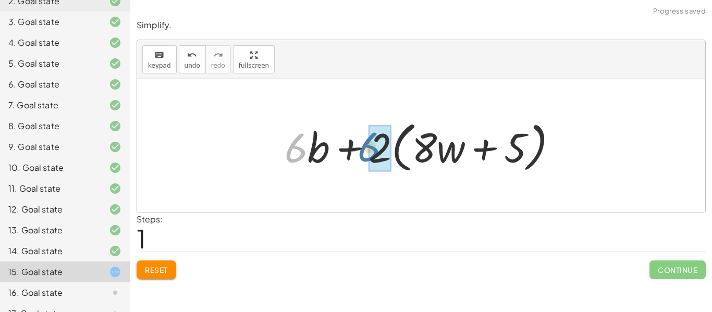
drag, startPoint x: 305, startPoint y: 149, endPoint x: 383, endPoint y: 146, distance: 78.2
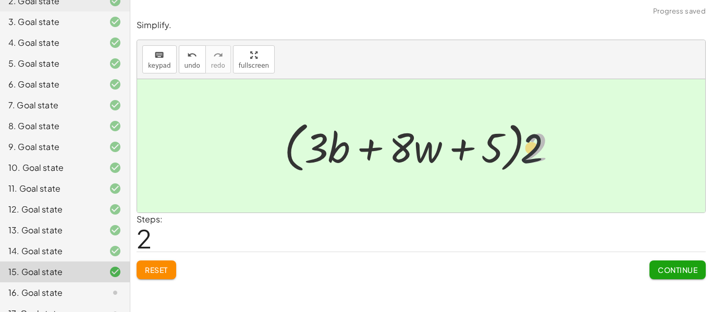
drag, startPoint x: 533, startPoint y: 152, endPoint x: 454, endPoint y: 155, distance: 79.7
click at [454, 155] on div at bounding box center [425, 146] width 292 height 60
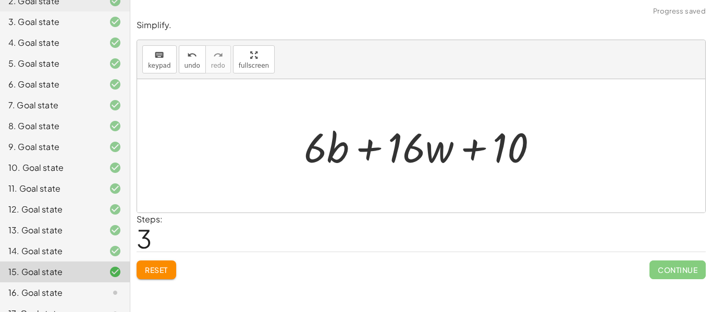
click at [167, 268] on span "Reset" at bounding box center [156, 269] width 23 height 9
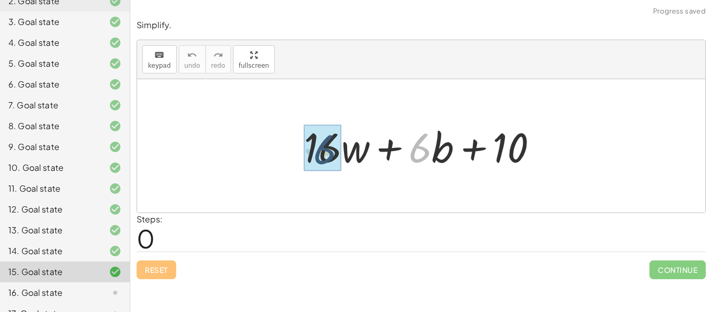
drag, startPoint x: 423, startPoint y: 150, endPoint x: 319, endPoint y: 149, distance: 104.2
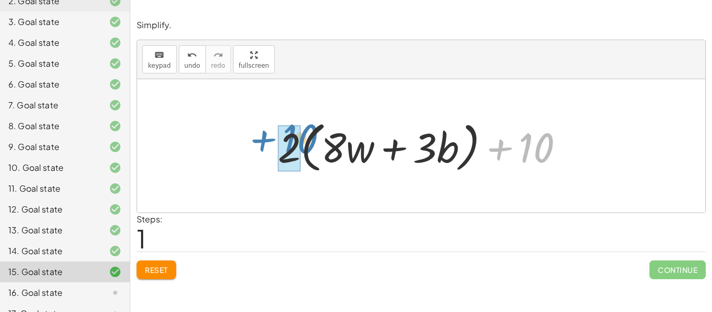
drag, startPoint x: 504, startPoint y: 149, endPoint x: 268, endPoint y: 141, distance: 236.1
click at [268, 141] on div "+ · 16 · w + · 6 · b + 10 + · 2 · 8 · w + · 2 · 3 · b + 10 + 10 + · w + · · b +…" at bounding box center [421, 146] width 318 height 65
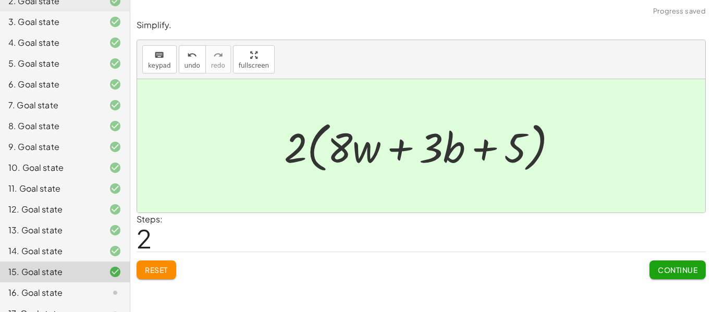
click at [699, 267] on button "Continue" at bounding box center [677, 269] width 56 height 19
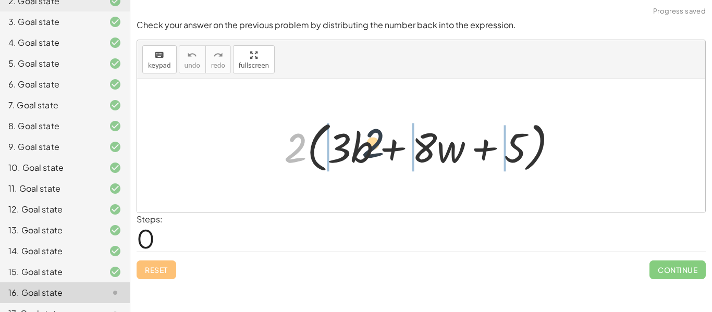
drag, startPoint x: 295, startPoint y: 144, endPoint x: 404, endPoint y: 143, distance: 109.4
click at [404, 143] on div at bounding box center [425, 146] width 292 height 60
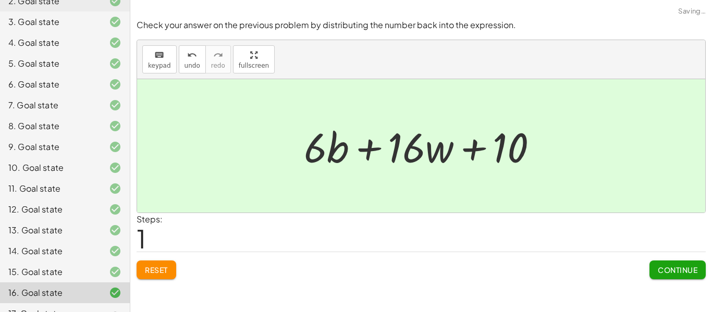
click at [669, 273] on span "Continue" at bounding box center [677, 269] width 40 height 9
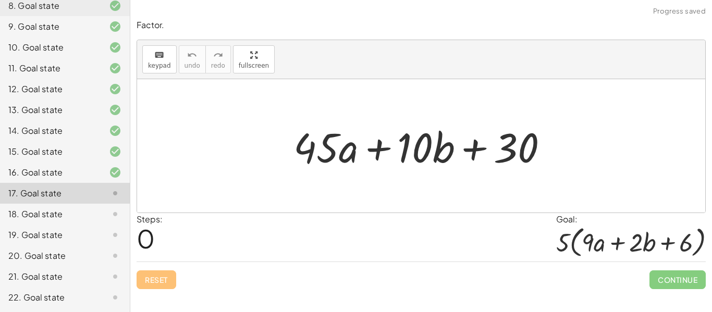
scroll to position [277, 0]
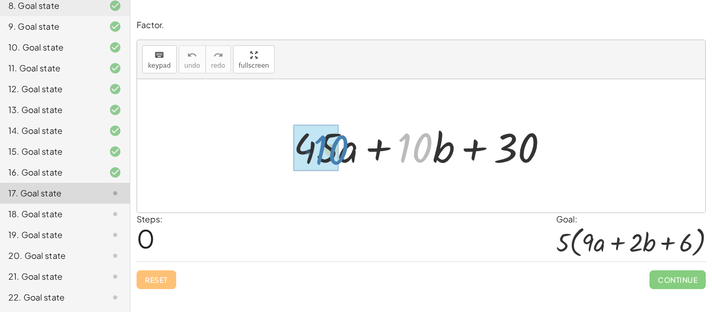
drag, startPoint x: 425, startPoint y: 147, endPoint x: 337, endPoint y: 149, distance: 88.6
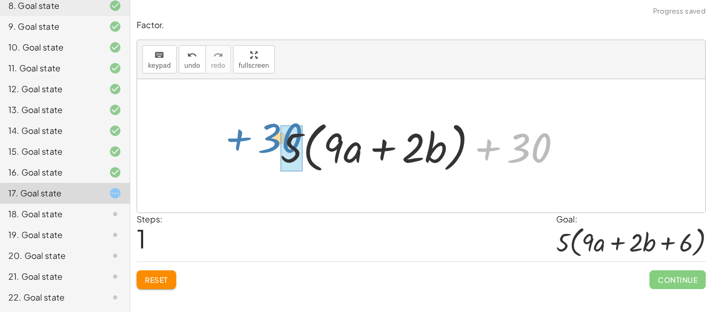
drag, startPoint x: 527, startPoint y: 148, endPoint x: 279, endPoint y: 139, distance: 248.1
click at [279, 139] on div at bounding box center [425, 146] width 300 height 60
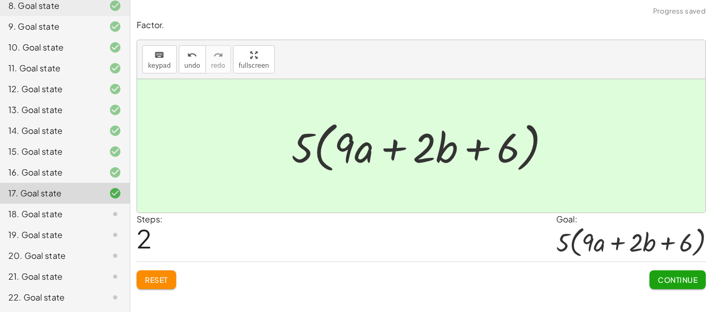
click at [681, 279] on span "Continue" at bounding box center [677, 279] width 40 height 9
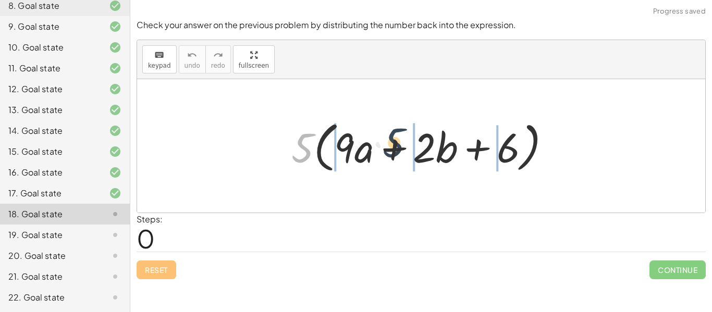
drag, startPoint x: 301, startPoint y: 145, endPoint x: 397, endPoint y: 143, distance: 96.9
click at [397, 143] on div at bounding box center [425, 146] width 278 height 60
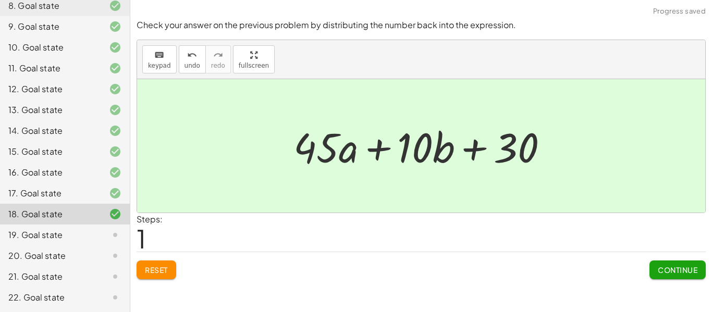
click at [688, 269] on span "Continue" at bounding box center [677, 269] width 40 height 9
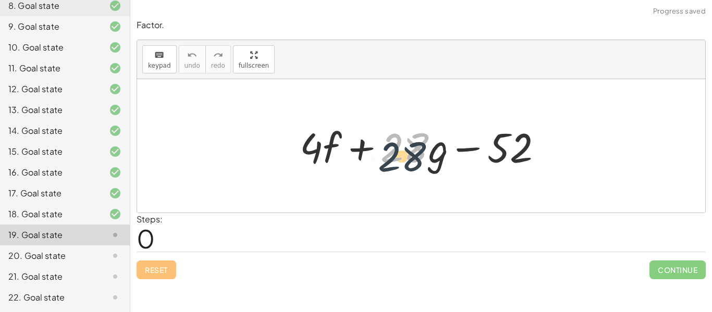
drag, startPoint x: 406, startPoint y: 147, endPoint x: 401, endPoint y: 156, distance: 9.8
click at [401, 156] on div at bounding box center [424, 146] width 261 height 54
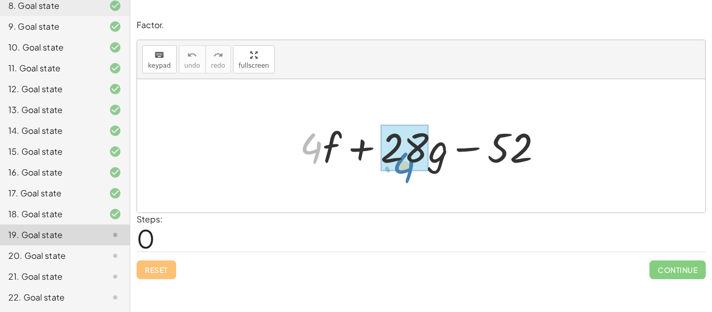
drag, startPoint x: 311, startPoint y: 152, endPoint x: 403, endPoint y: 168, distance: 93.2
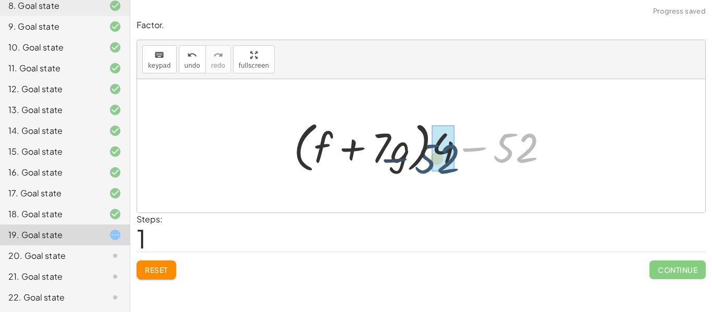
drag, startPoint x: 502, startPoint y: 148, endPoint x: 421, endPoint y: 151, distance: 80.8
click at [421, 151] on div at bounding box center [424, 146] width 273 height 60
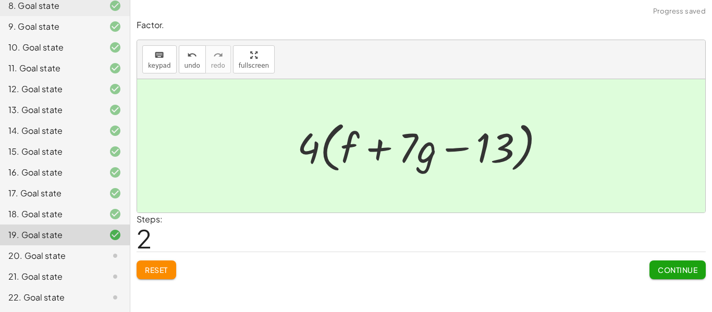
click at [677, 278] on button "Continue" at bounding box center [677, 269] width 56 height 19
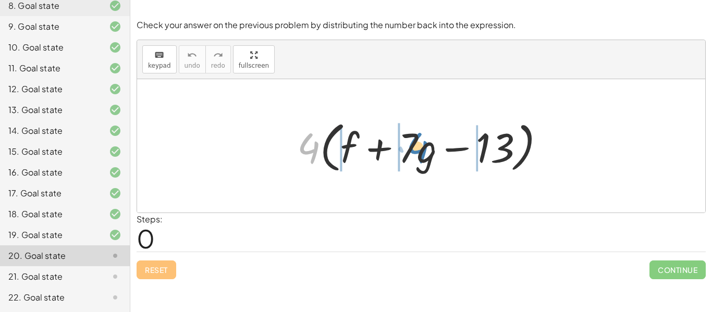
drag, startPoint x: 307, startPoint y: 142, endPoint x: 418, endPoint y: 142, distance: 110.4
click at [418, 142] on div at bounding box center [425, 146] width 267 height 60
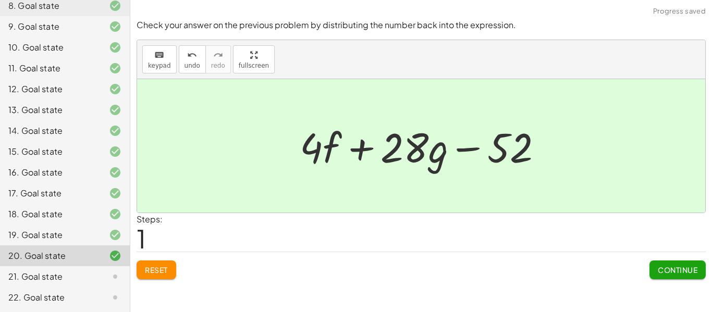
click at [689, 269] on span "Continue" at bounding box center [677, 269] width 40 height 9
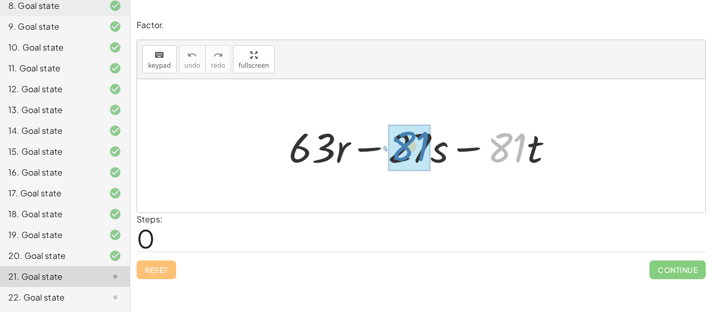
drag, startPoint x: 510, startPoint y: 146, endPoint x: 413, endPoint y: 144, distance: 97.4
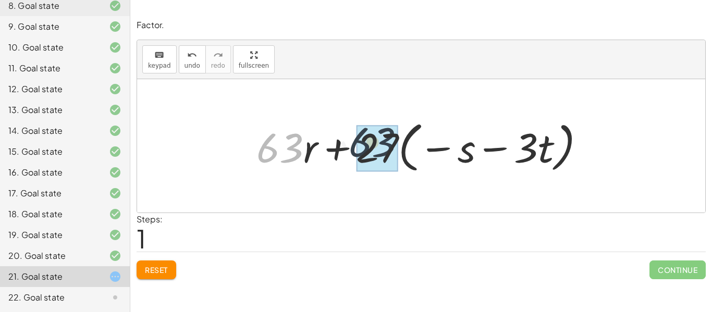
drag, startPoint x: 281, startPoint y: 151, endPoint x: 378, endPoint y: 145, distance: 97.1
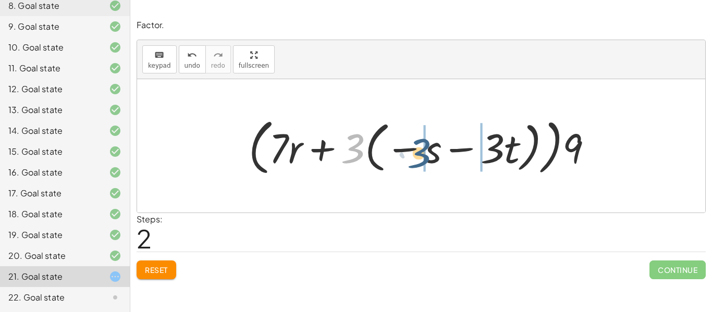
drag, startPoint x: 352, startPoint y: 151, endPoint x: 434, endPoint y: 154, distance: 82.4
click at [434, 154] on div at bounding box center [424, 146] width 363 height 66
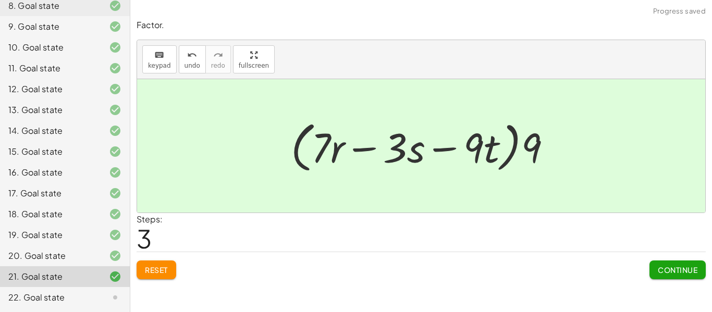
click at [668, 267] on span "Continue" at bounding box center [677, 269] width 40 height 9
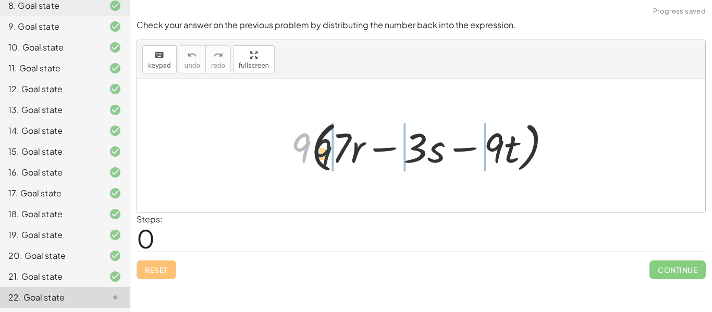
drag, startPoint x: 306, startPoint y: 148, endPoint x: 426, endPoint y: 160, distance: 120.4
click at [426, 160] on div at bounding box center [424, 146] width 279 height 60
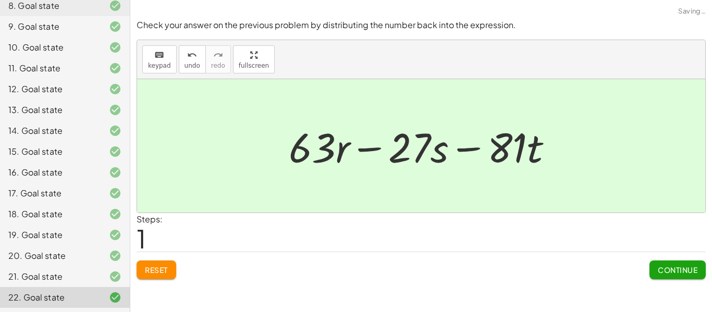
click at [663, 269] on span "Continue" at bounding box center [677, 269] width 40 height 9
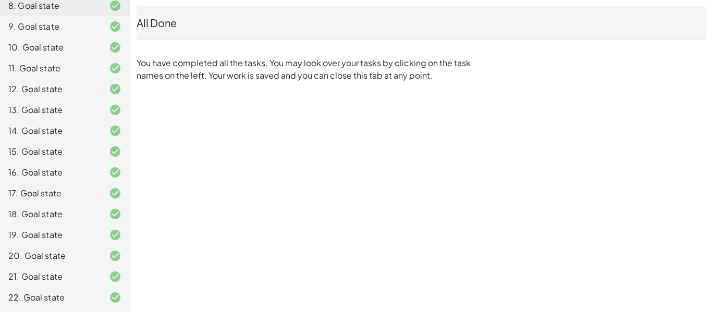
scroll to position [0, 0]
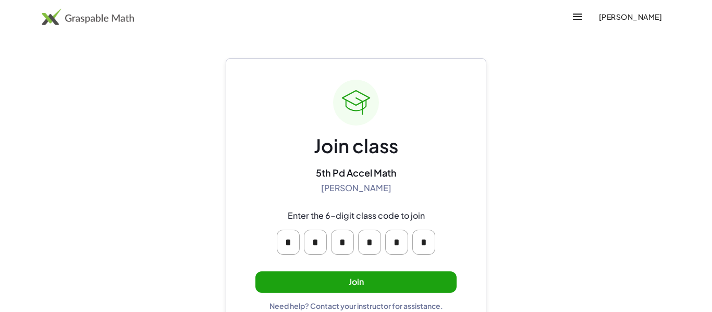
click at [380, 289] on button "Join" at bounding box center [355, 281] width 201 height 21
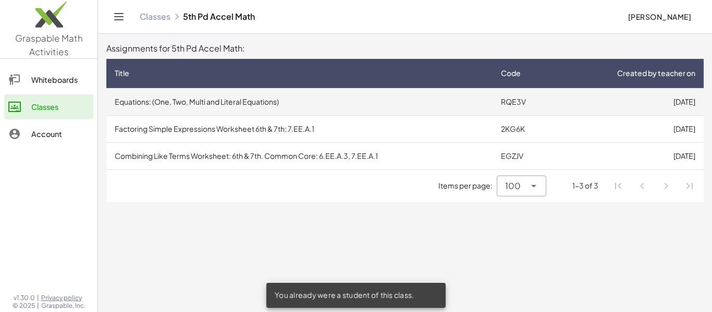
click at [617, 108] on td "[DATE]" at bounding box center [630, 101] width 146 height 27
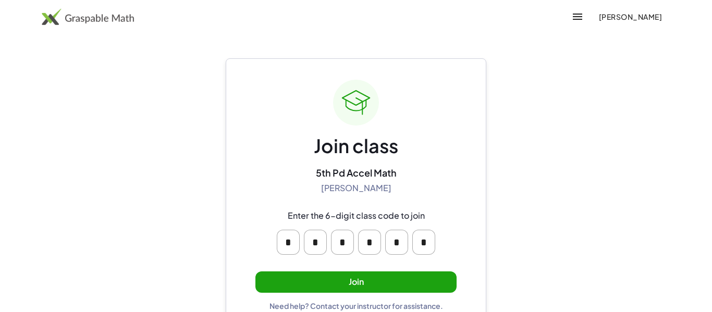
click at [392, 278] on button "Join" at bounding box center [355, 281] width 201 height 21
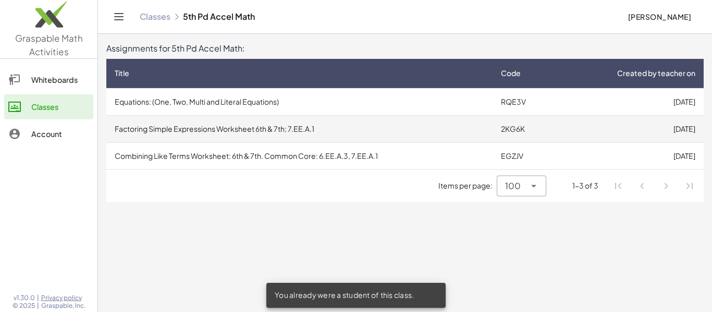
click at [487, 122] on td "Factoring Simple Expressions Worksheet 6th & 7th; 7.EE.A.1" at bounding box center [299, 128] width 386 height 27
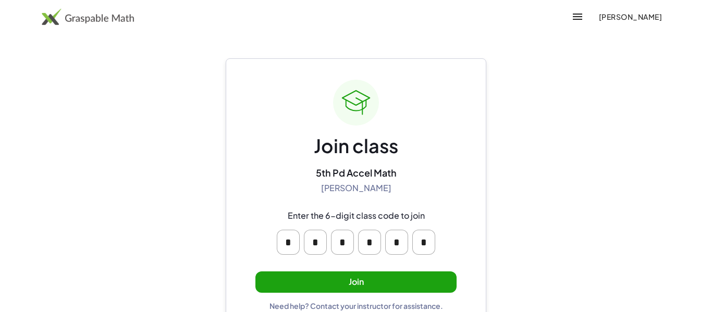
click at [372, 281] on button "Join" at bounding box center [355, 281] width 201 height 21
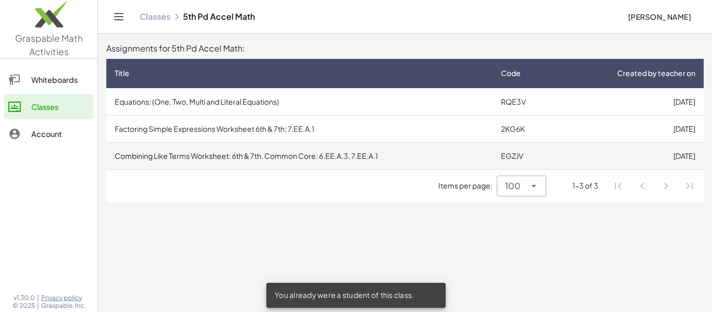
click at [513, 152] on td "EGZJV" at bounding box center [524, 155] width 65 height 27
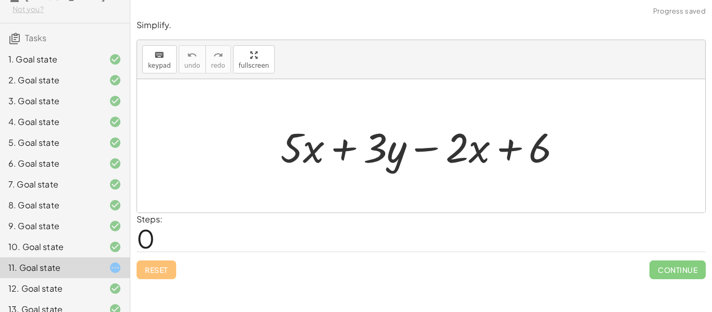
scroll to position [131, 0]
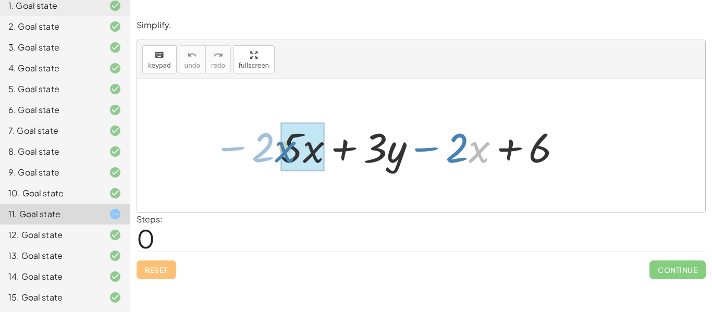
drag, startPoint x: 470, startPoint y: 145, endPoint x: 284, endPoint y: 144, distance: 186.5
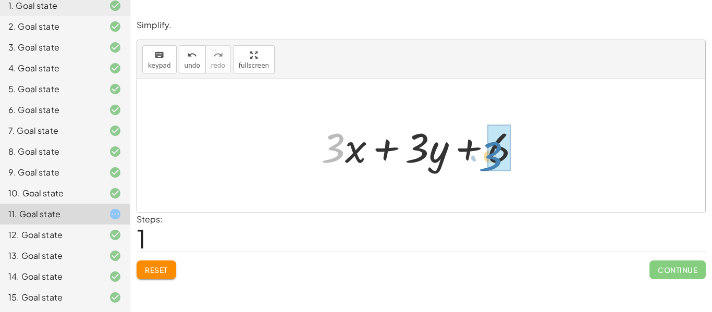
drag, startPoint x: 325, startPoint y: 155, endPoint x: 488, endPoint y: 163, distance: 163.3
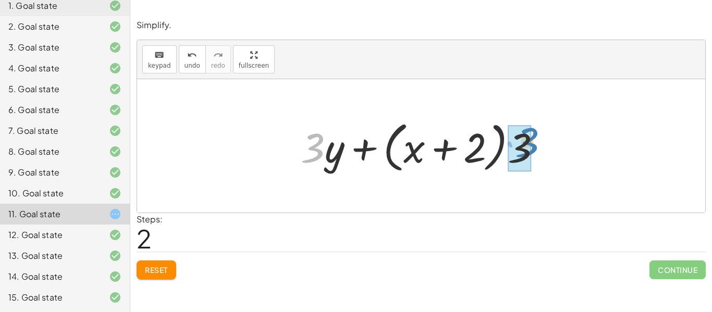
drag, startPoint x: 313, startPoint y: 145, endPoint x: 528, endPoint y: 140, distance: 214.7
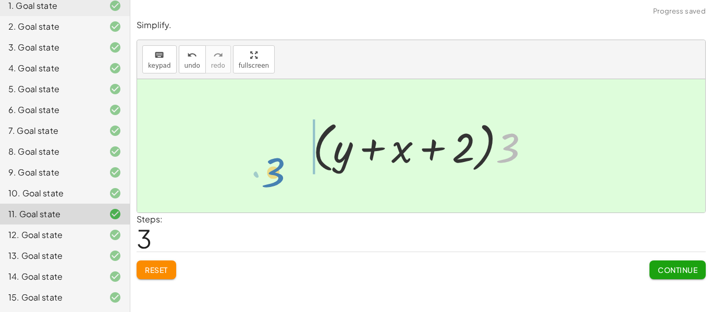
drag, startPoint x: 511, startPoint y: 142, endPoint x: 282, endPoint y: 163, distance: 229.6
click at [282, 163] on div "+ · 5 · x + · 3 · y − · 2 · x + 6 + · 3 · x + · 3 · y + 6 + · 3 · x + · 3 · y +…" at bounding box center [421, 145] width 568 height 133
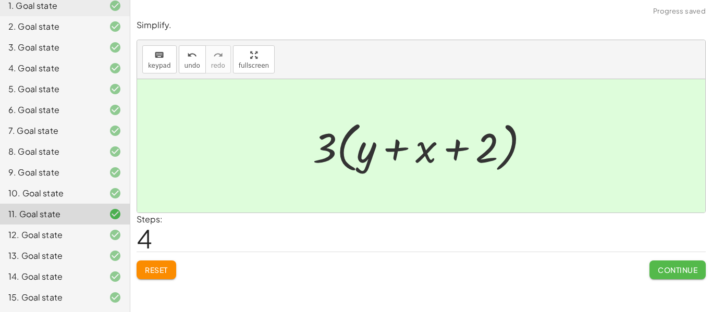
click at [654, 276] on button "Continue" at bounding box center [677, 269] width 56 height 19
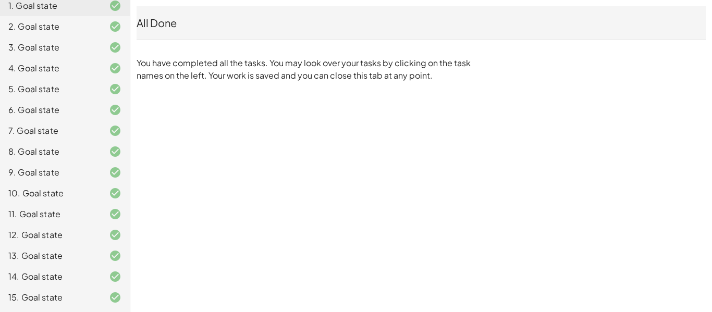
scroll to position [0, 0]
